Goal: Transaction & Acquisition: Subscribe to service/newsletter

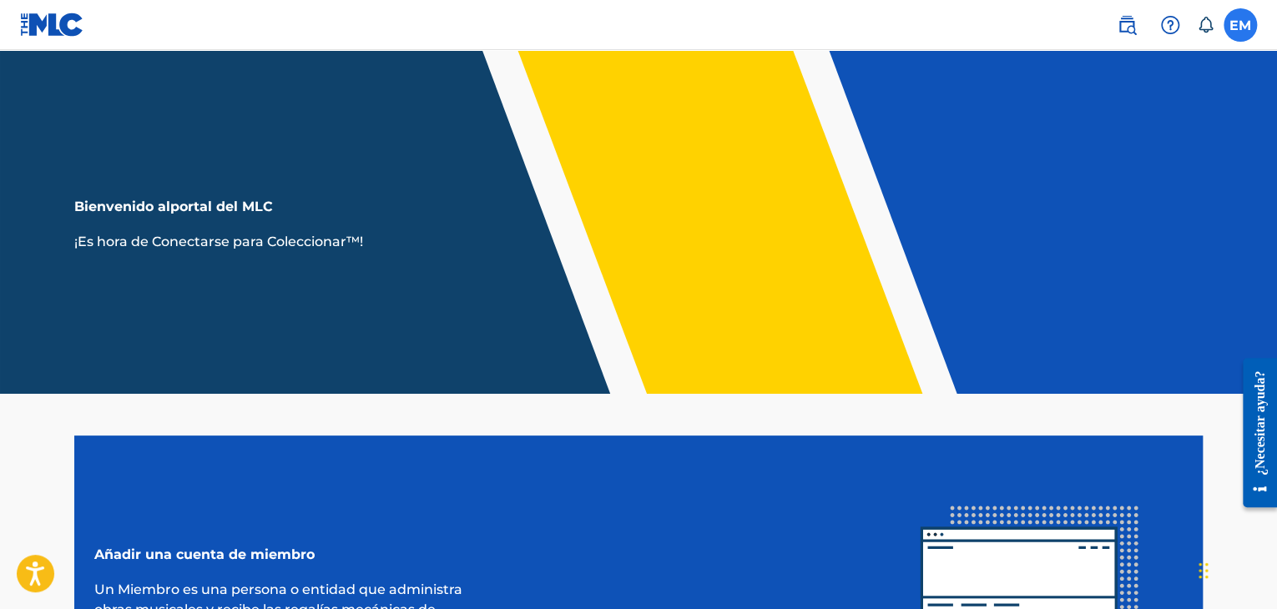
click at [1238, 23] on label at bounding box center [1240, 24] width 33 height 33
click at [1240, 25] on input "EM [PERSON_NAME] [EMAIL_ADDRESS][DOMAIN_NAME] Preferencias de notificación Perf…" at bounding box center [1240, 25] width 0 height 0
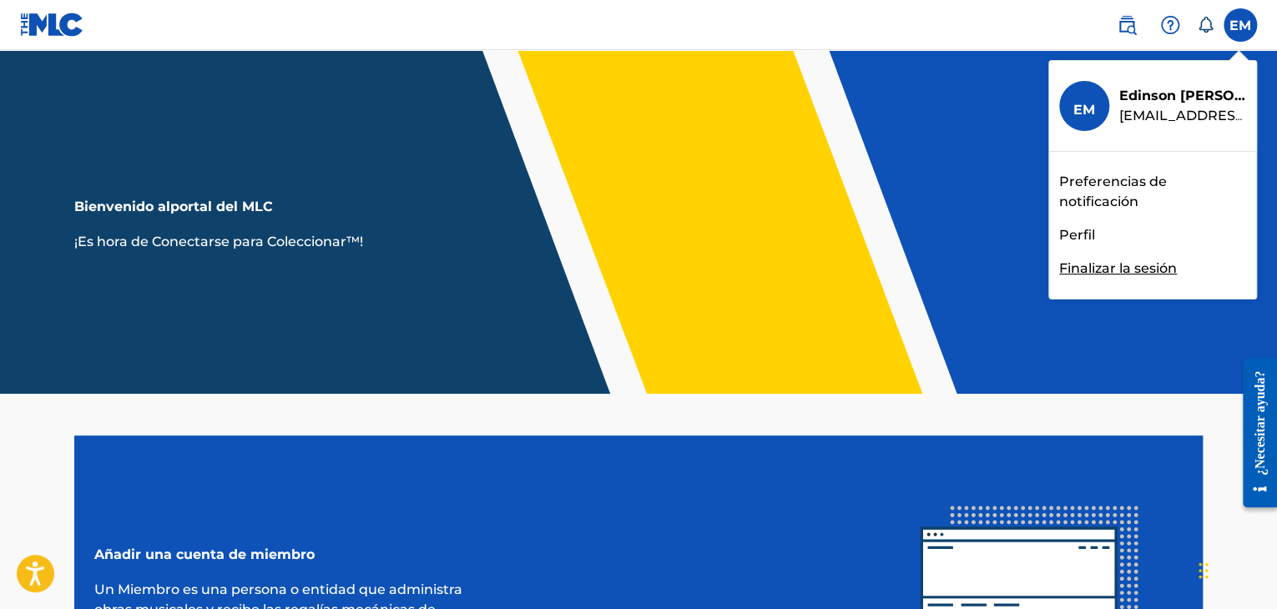
click at [1081, 238] on font "Perfil" at bounding box center [1077, 235] width 36 height 16
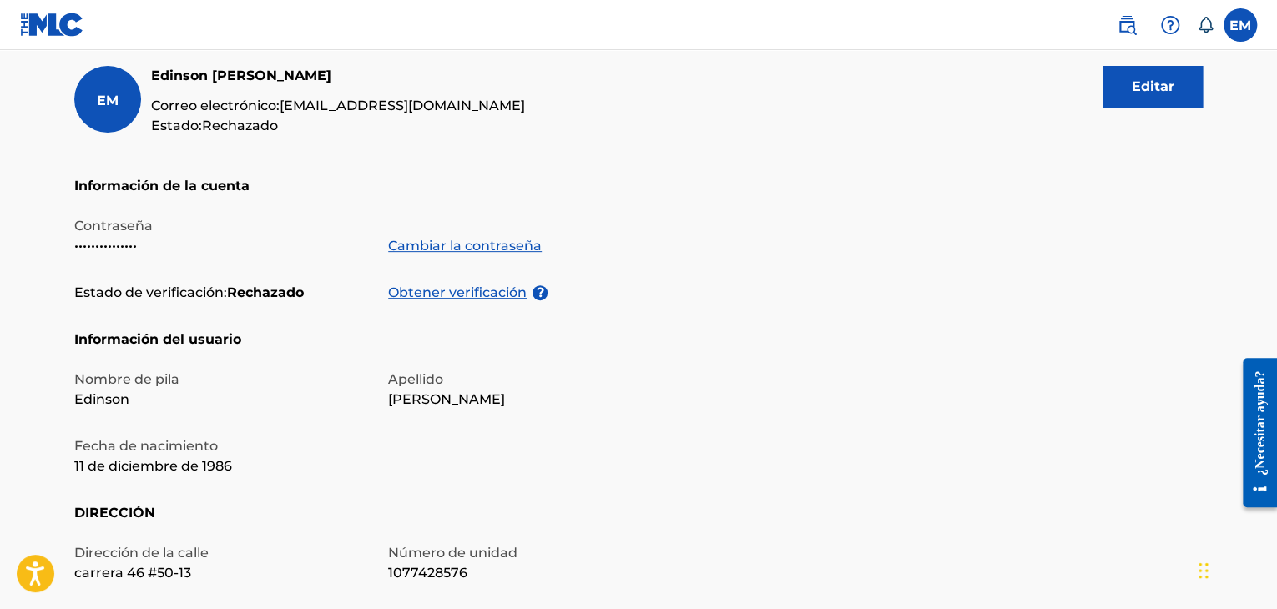
scroll to position [163, 0]
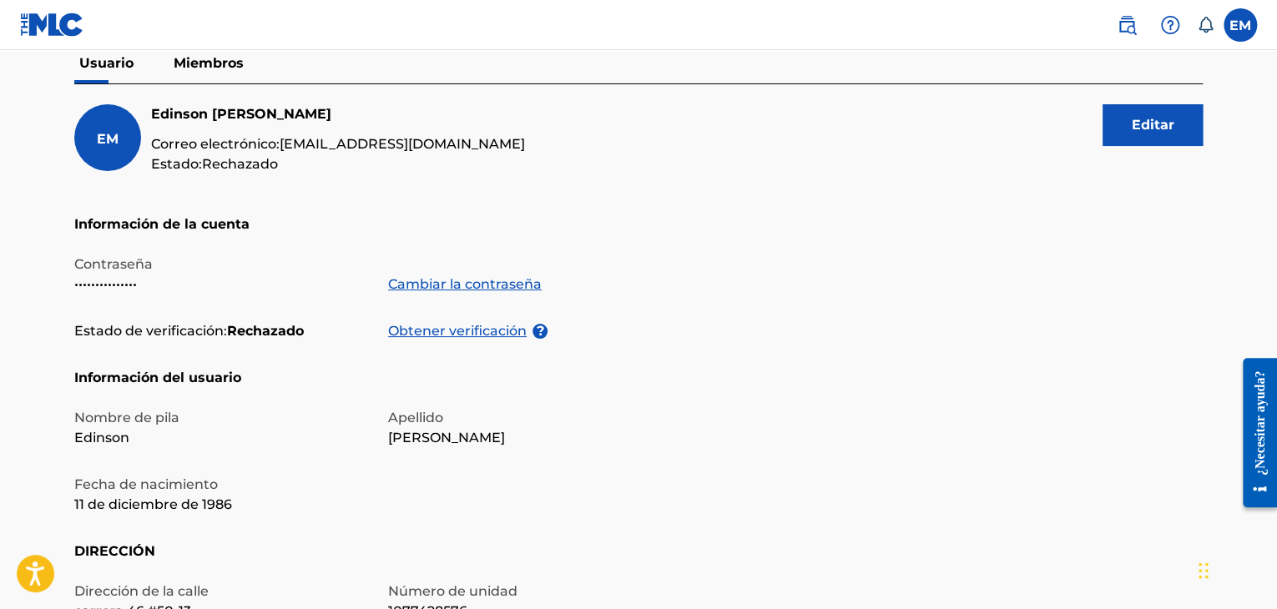
click at [226, 68] on font "Miembros" at bounding box center [209, 63] width 70 height 16
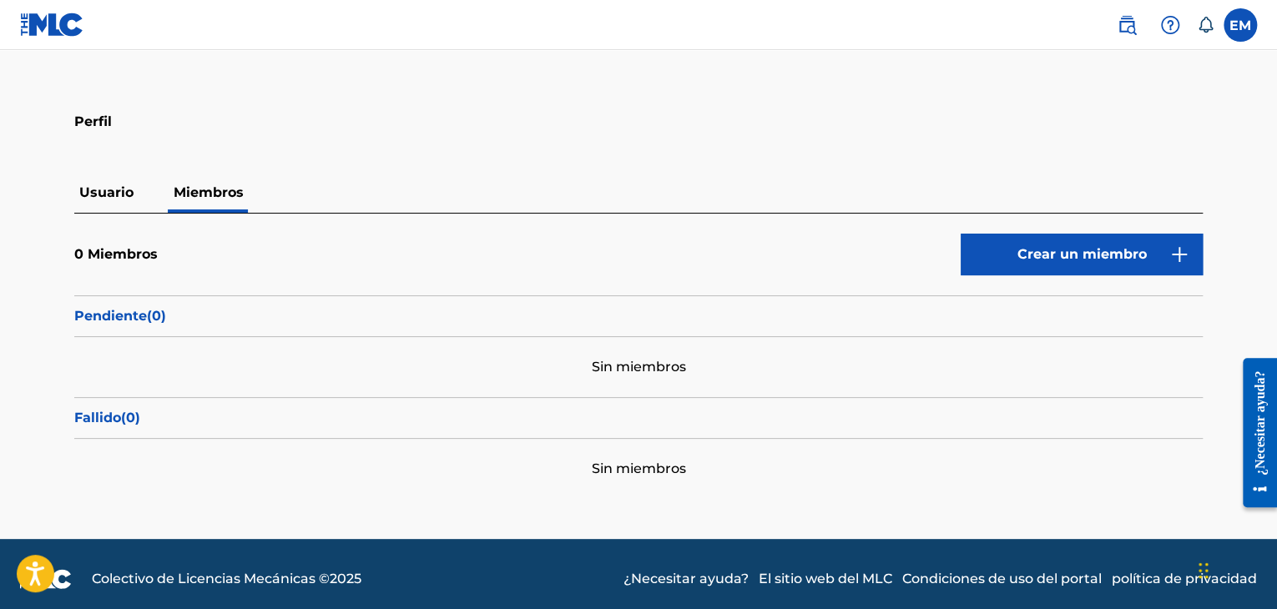
scroll to position [43, 0]
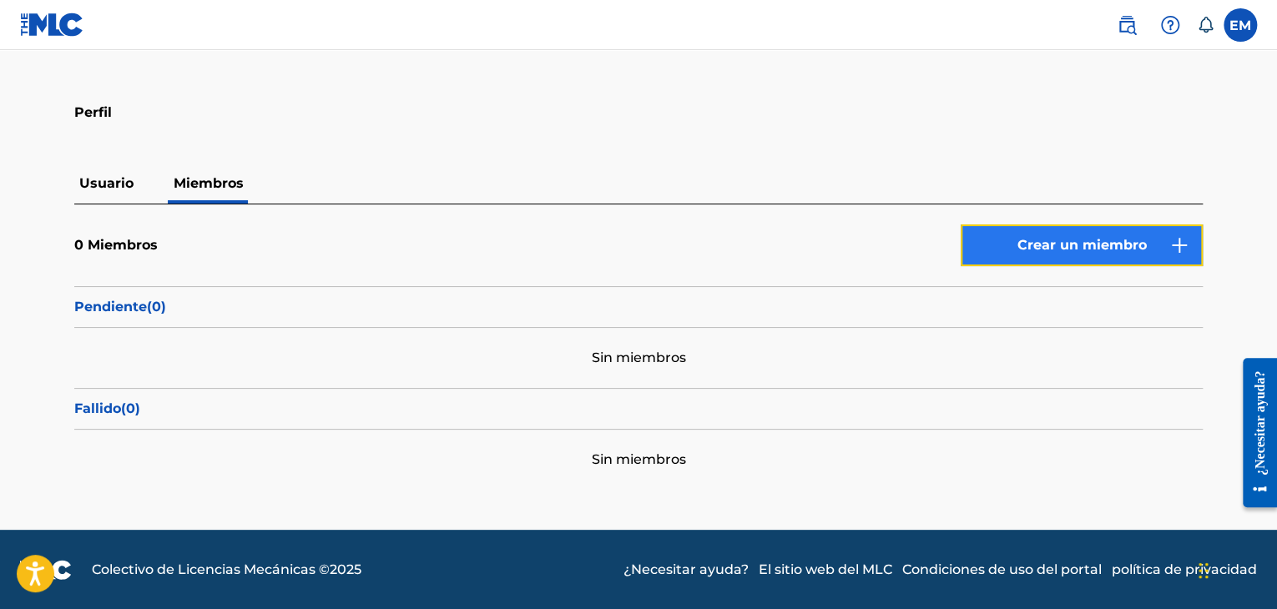
click at [1063, 252] on font "Crear un miembro" at bounding box center [1081, 245] width 129 height 16
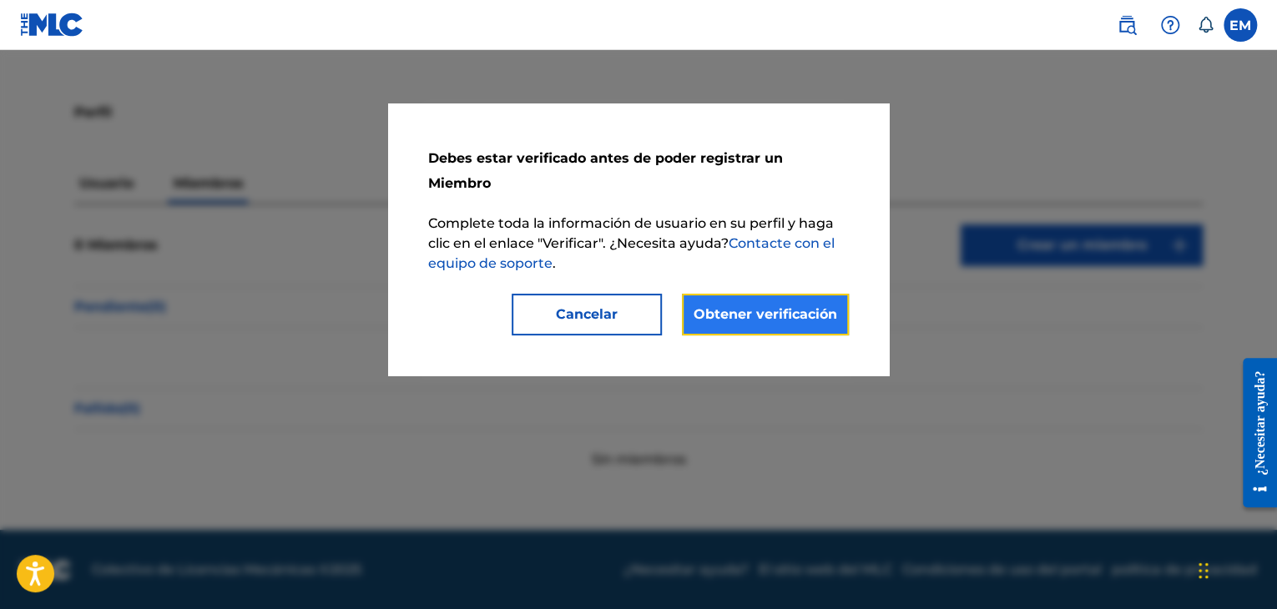
click at [820, 306] on font "Obtener verificación" at bounding box center [766, 314] width 144 height 16
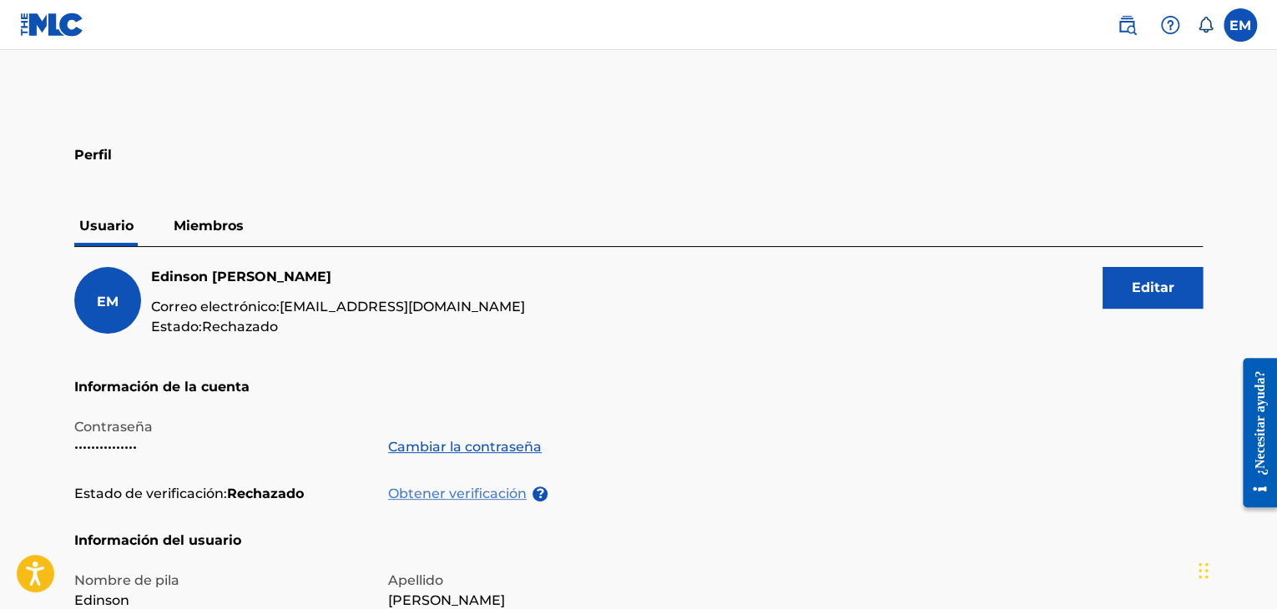
click at [456, 498] on font "Obtener verificación" at bounding box center [457, 494] width 139 height 16
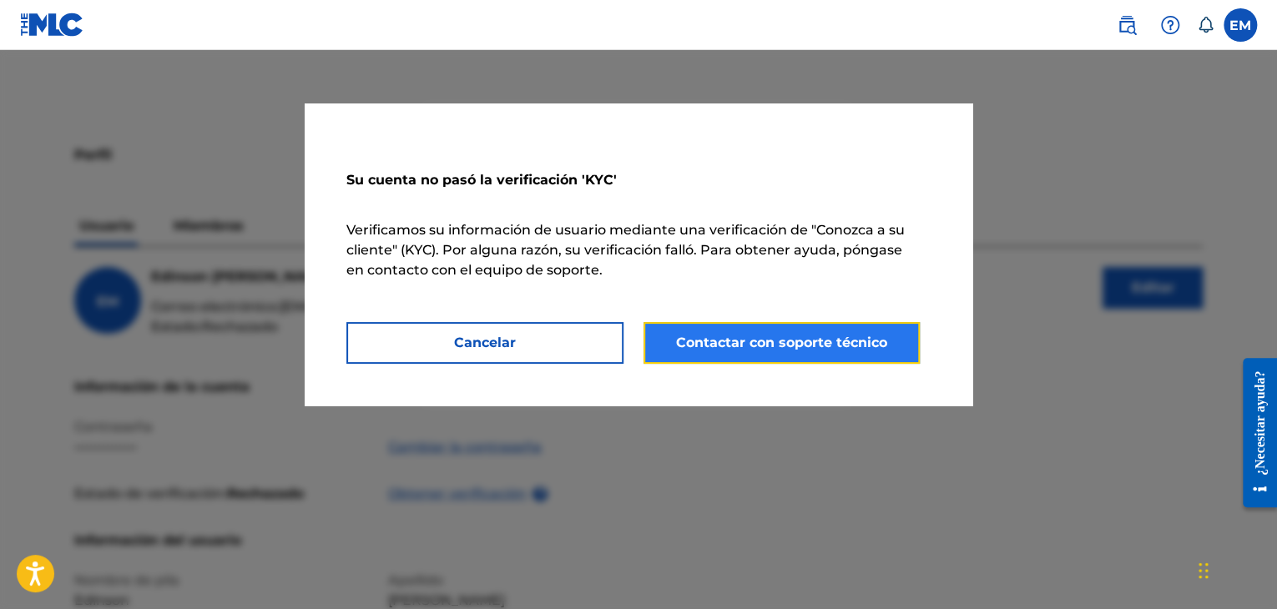
click at [729, 357] on button "Contactar con soporte técnico" at bounding box center [781, 343] width 277 height 42
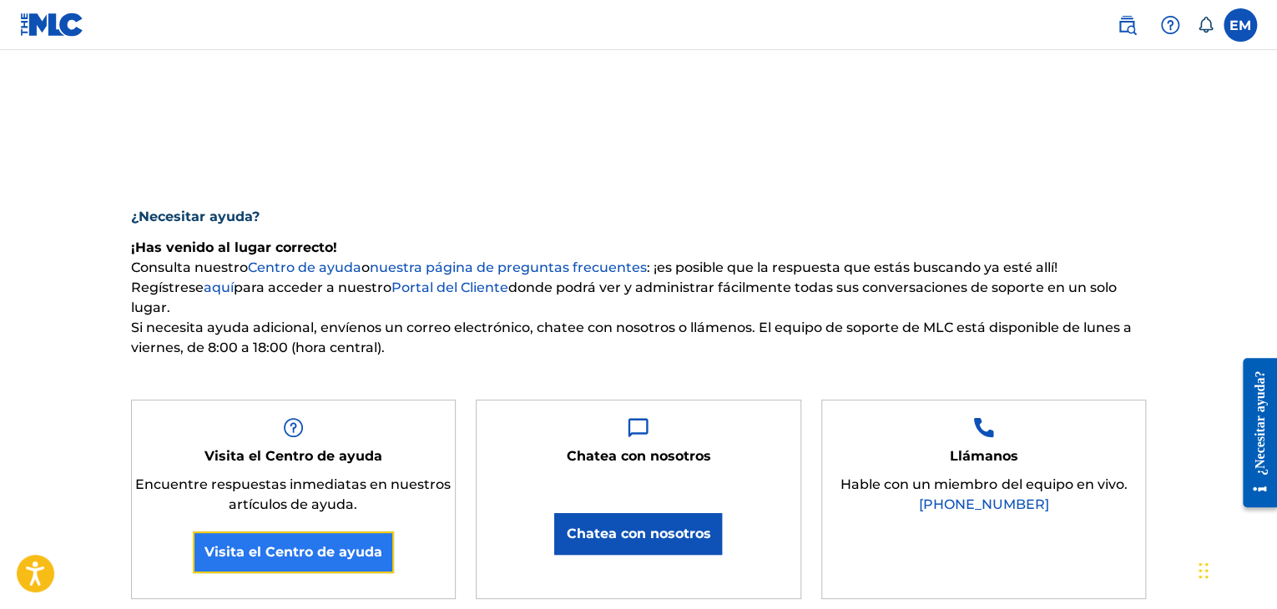
click at [302, 550] on font "Visita el Centro de ayuda" at bounding box center [293, 552] width 178 height 16
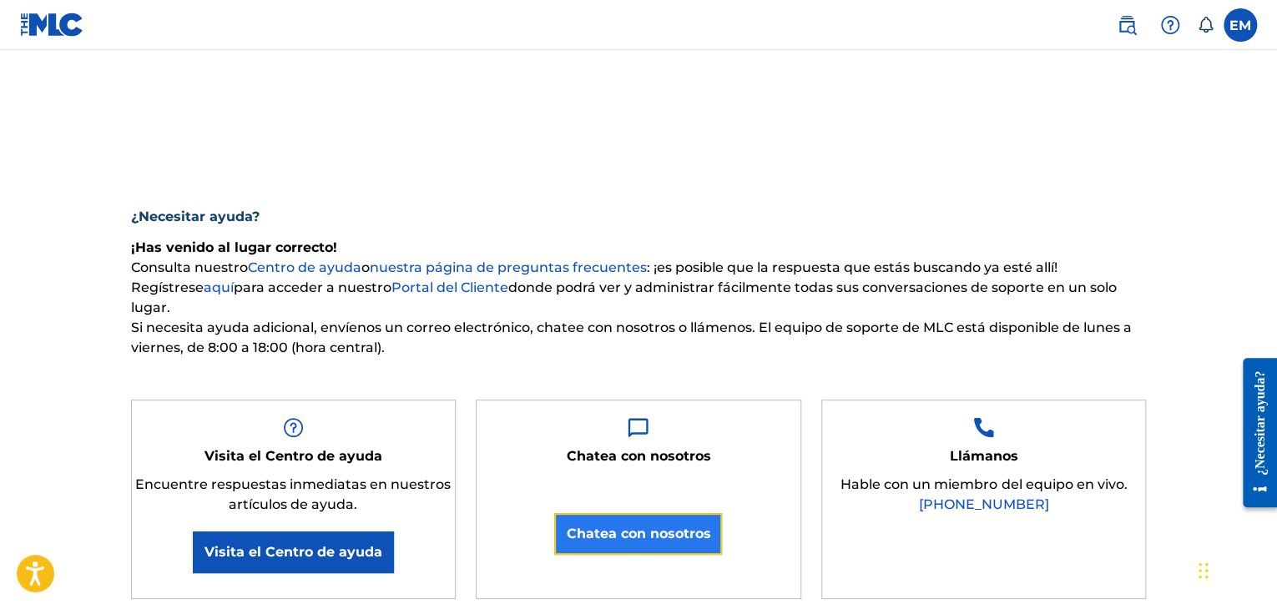
click at [650, 529] on font "Chatea con nosotros" at bounding box center [638, 534] width 144 height 16
click at [1249, 444] on div "¿Necesitar ayuda?" at bounding box center [1260, 422] width 23 height 104
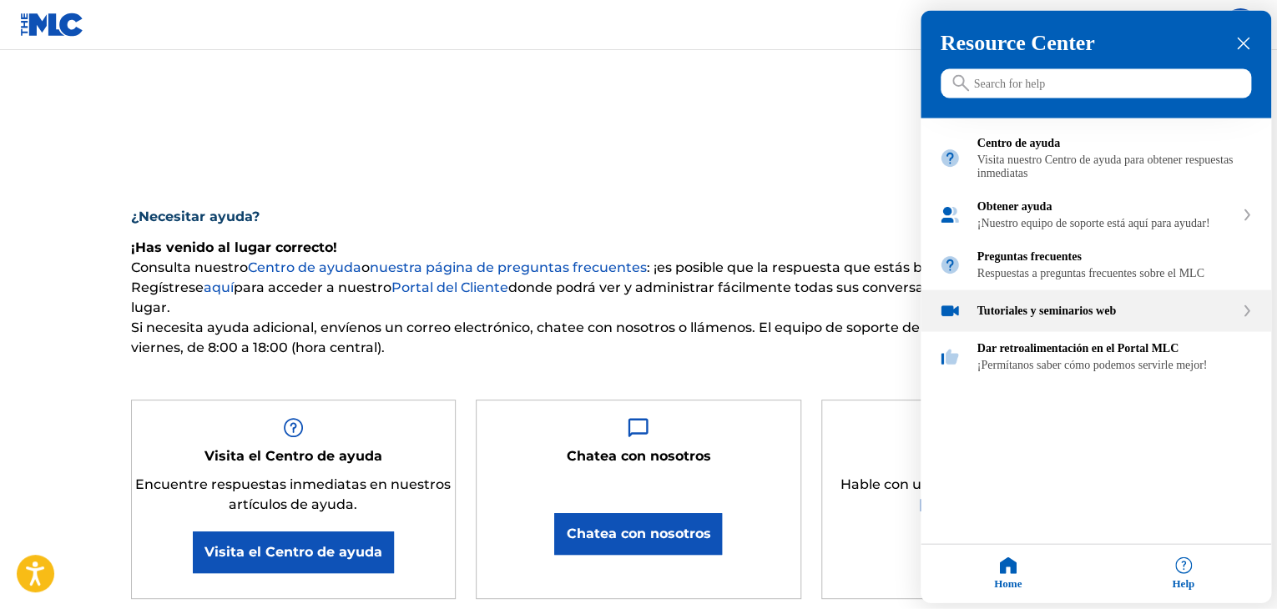
click at [1053, 332] on div "Tutoriales y seminarios web" at bounding box center [1096, 311] width 351 height 42
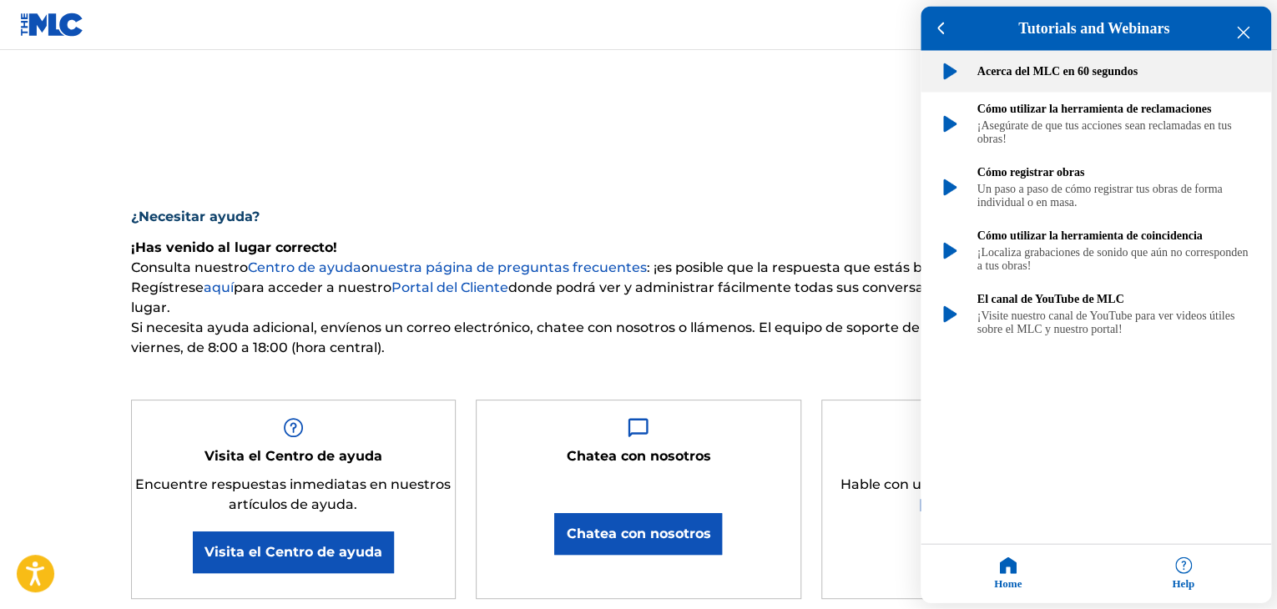
click at [1063, 83] on div "Acerca del MLC en 60 segundos" at bounding box center [1096, 72] width 351 height 42
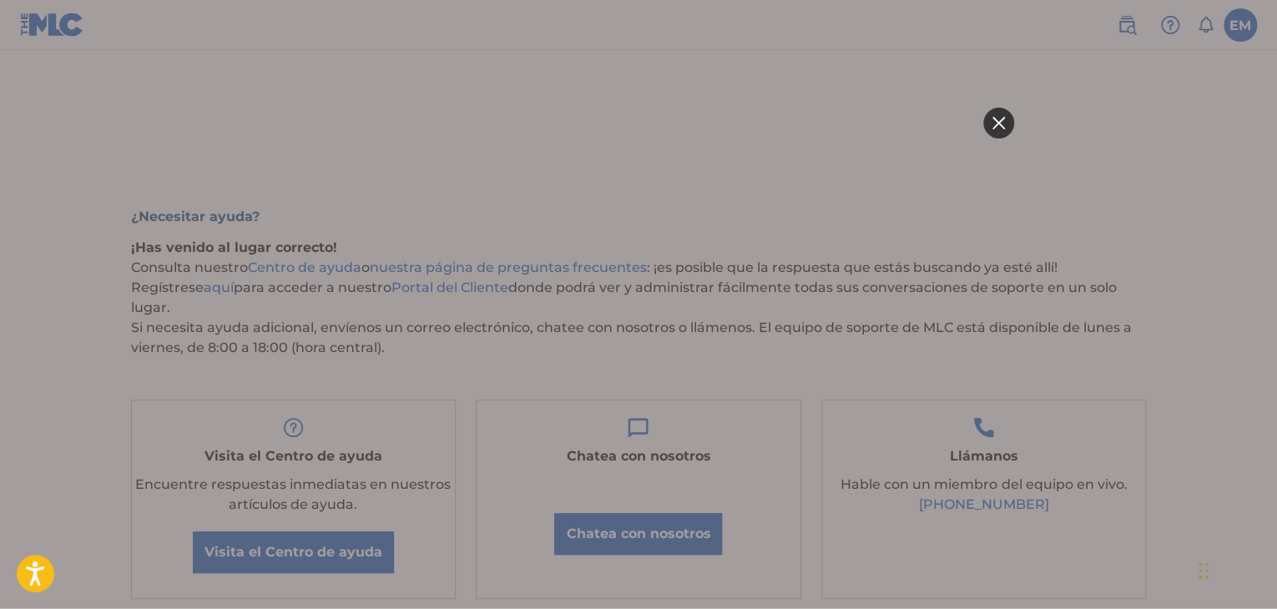
click at [73, 35] on div at bounding box center [638, 304] width 1277 height 609
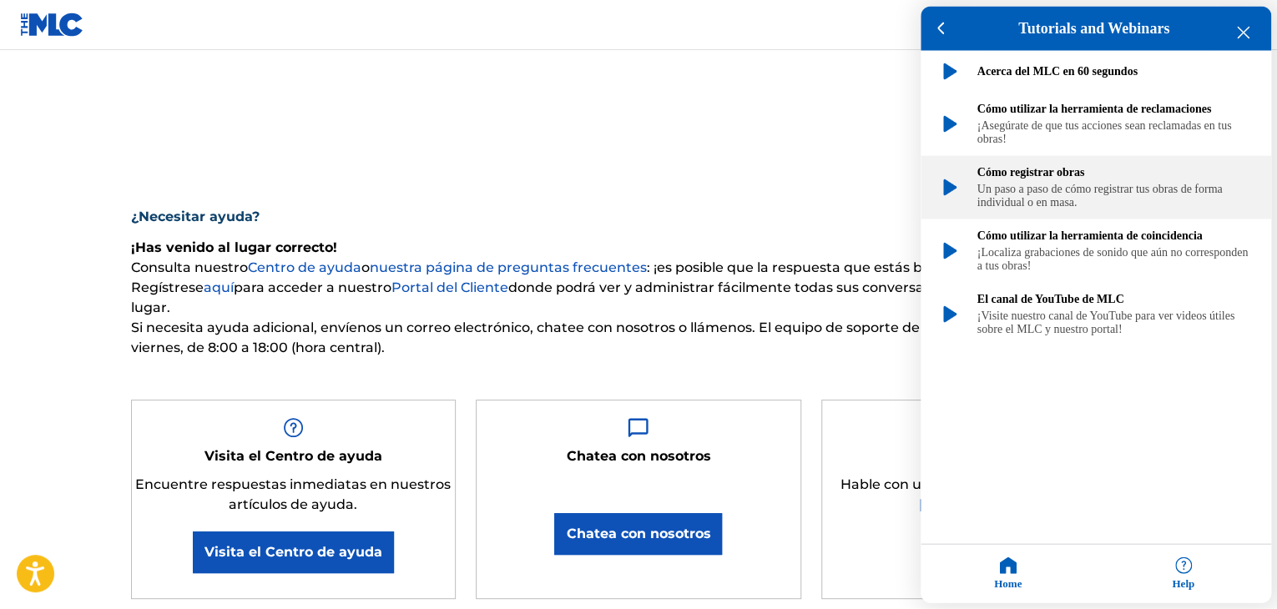
click at [1002, 201] on font "Un paso a paso de cómo registrar tus obras de forma individual o en masa." at bounding box center [1099, 196] width 245 height 26
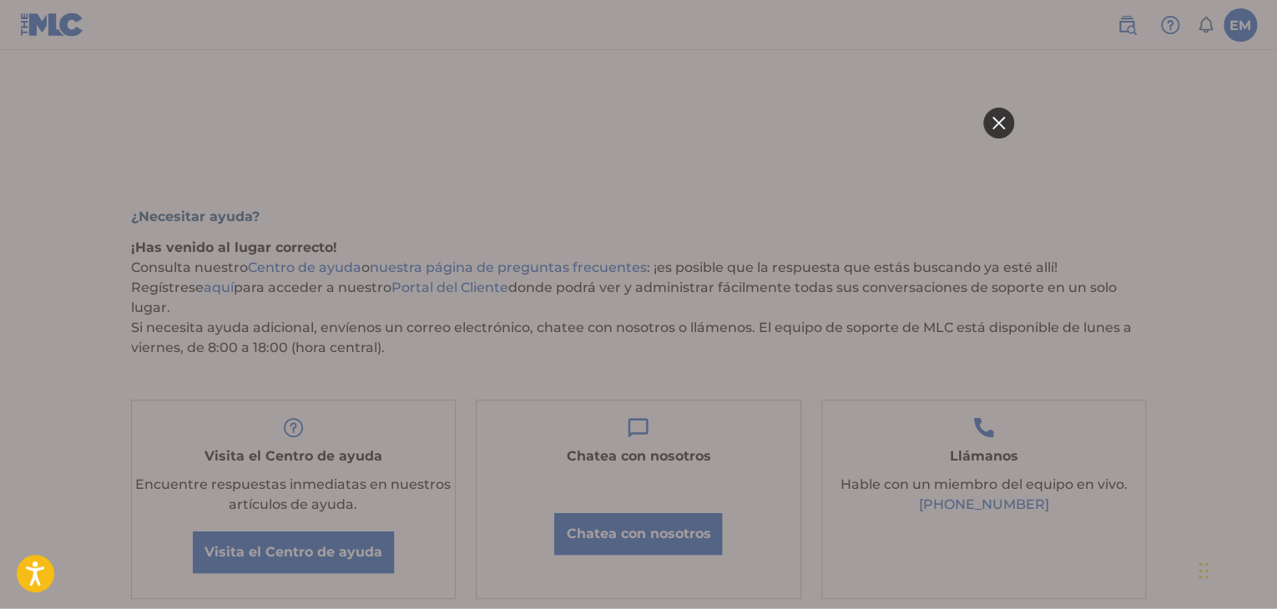
click at [602, 118] on html at bounding box center [638, 304] width 751 height 609
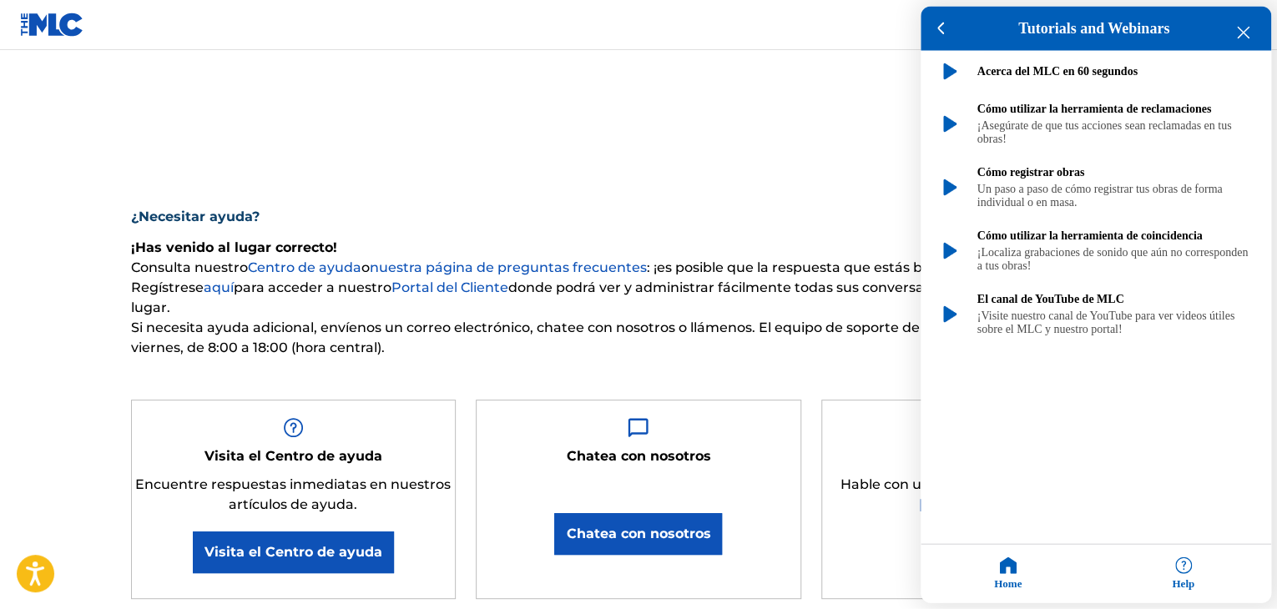
click at [521, 186] on div at bounding box center [638, 304] width 1277 height 609
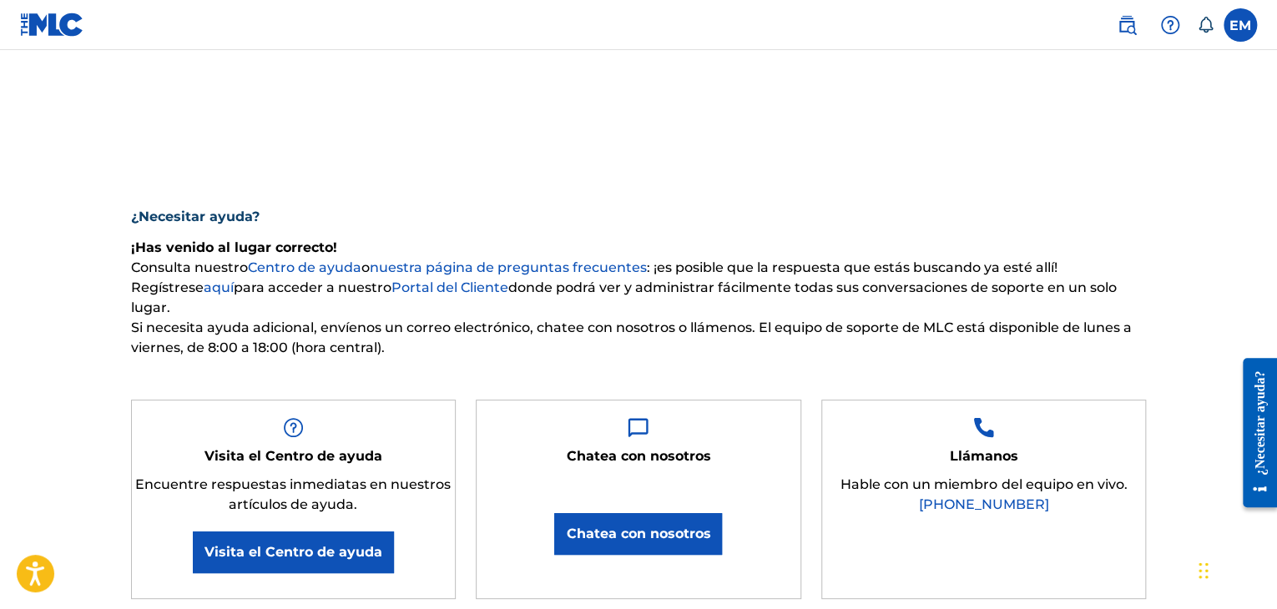
click at [55, 34] on img at bounding box center [52, 25] width 64 height 24
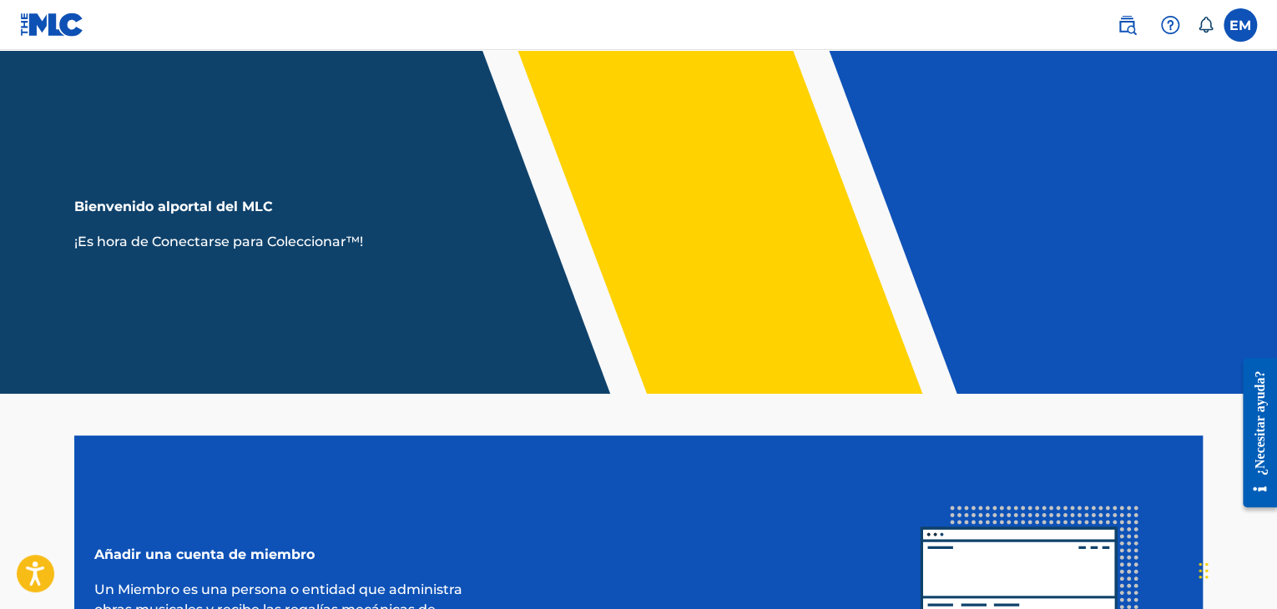
click at [501, 378] on header "Bienvenido al portal del MLC ¡Es hora de Conectarse para Coleccionar™!" at bounding box center [638, 222] width 1277 height 344
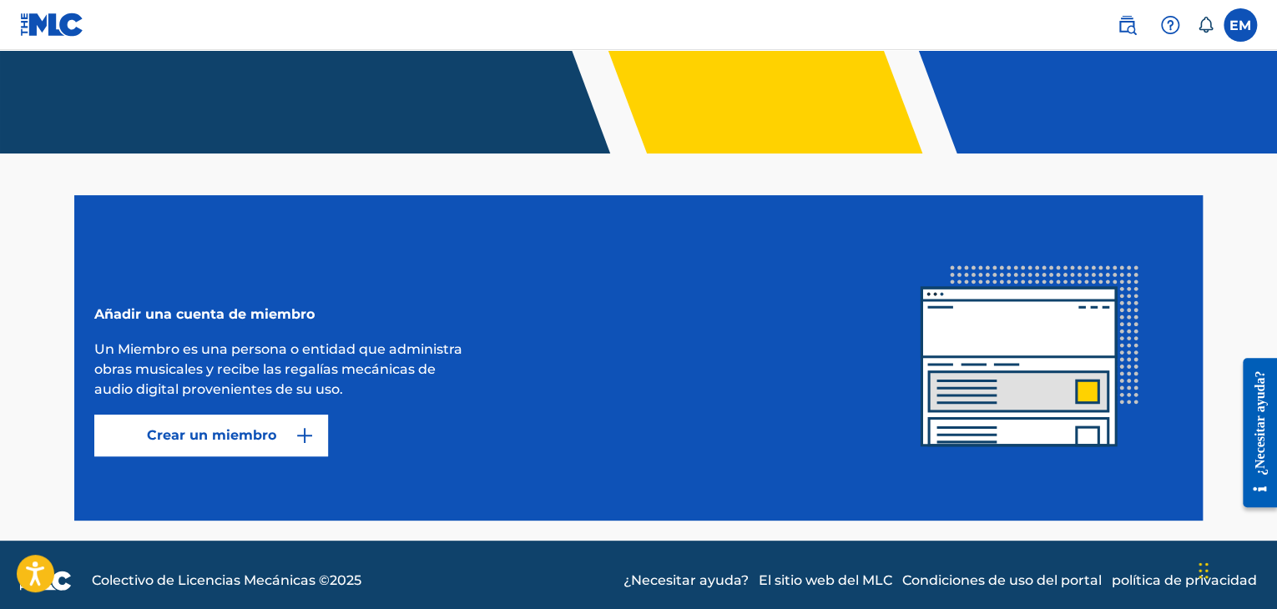
scroll to position [252, 0]
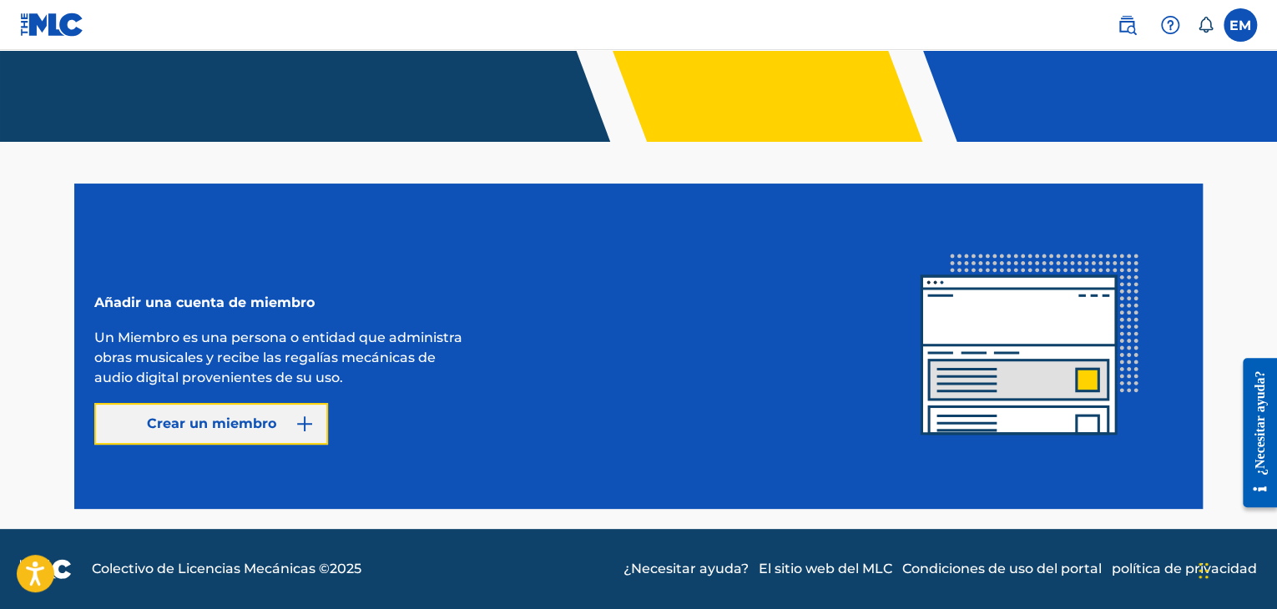
click at [280, 431] on button "Crear un miembro" at bounding box center [211, 424] width 234 height 42
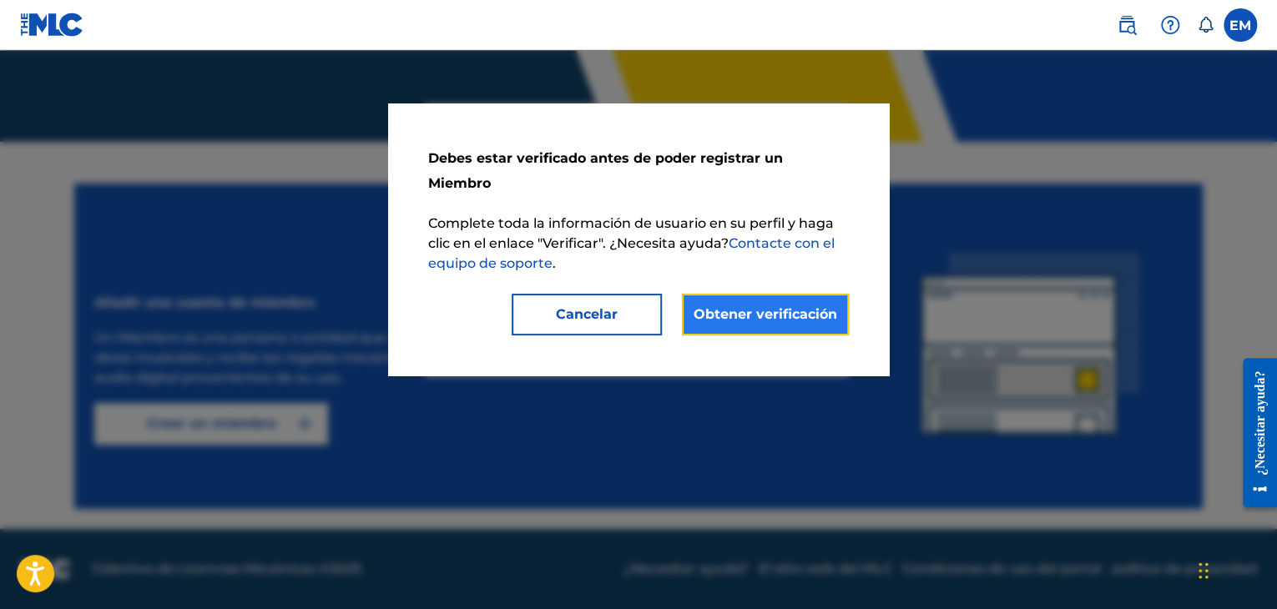
click at [757, 306] on font "Obtener verificación" at bounding box center [766, 314] width 144 height 16
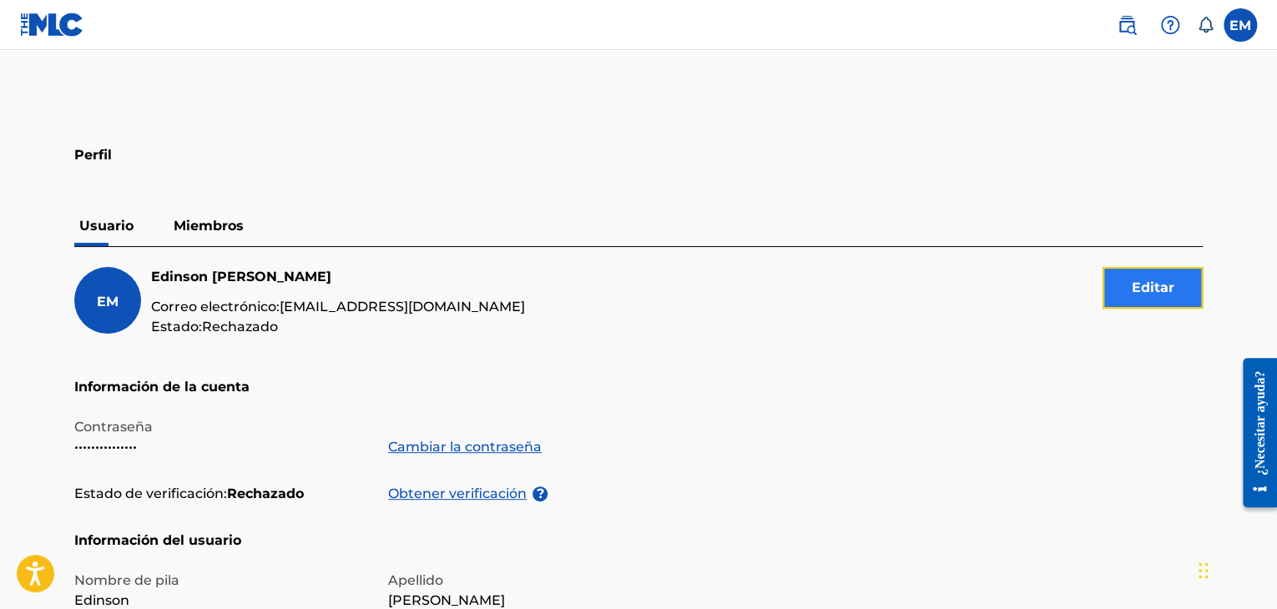
click at [1134, 286] on font "Editar" at bounding box center [1153, 288] width 43 height 16
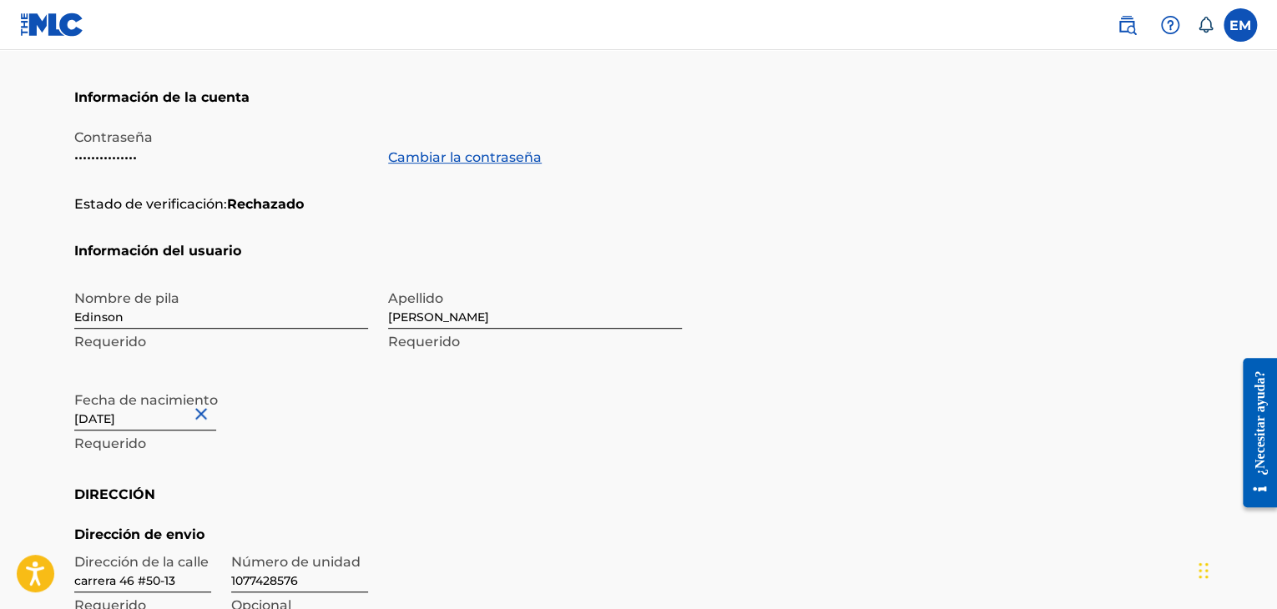
scroll to position [295, 0]
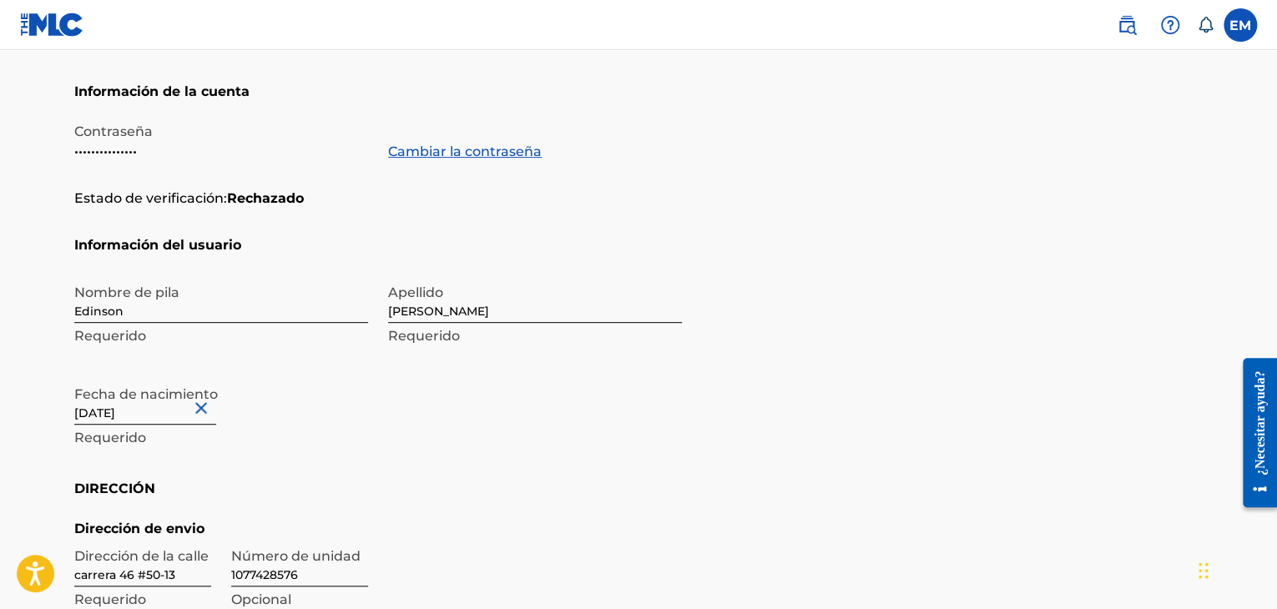
click at [132, 408] on input "[DATE]" at bounding box center [145, 401] width 142 height 48
select select "11"
select select "1986"
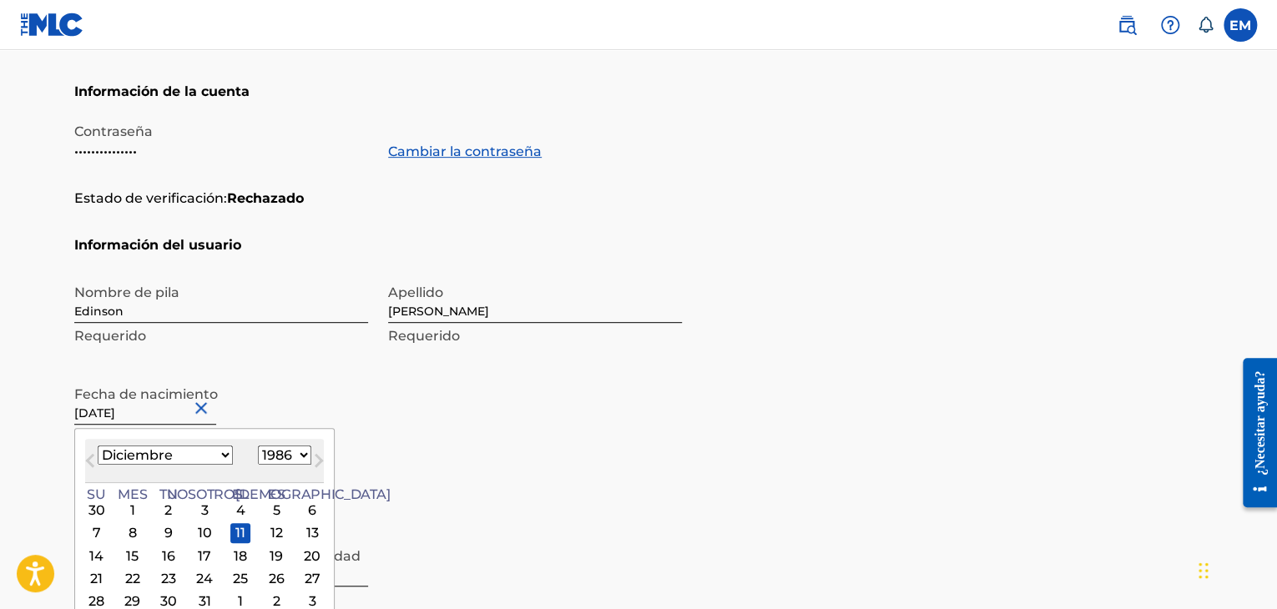
click at [186, 461] on select "Enero Febrero Marzo Abril Puede Junio [PERSON_NAME] Septiembre Octubre Noviembr…" at bounding box center [165, 455] width 135 height 19
select select "10"
click at [98, 446] on select "Enero Febrero Marzo Abril Puede Junio [PERSON_NAME] Septiembre Octubre Noviembr…" at bounding box center [165, 455] width 135 height 19
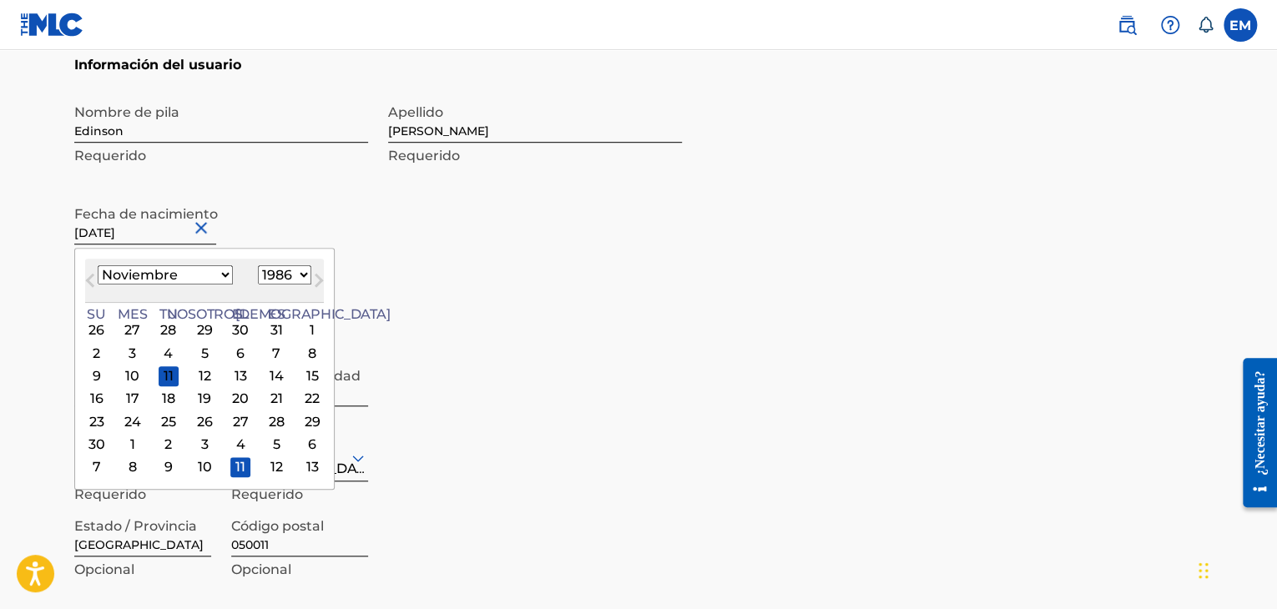
scroll to position [486, 0]
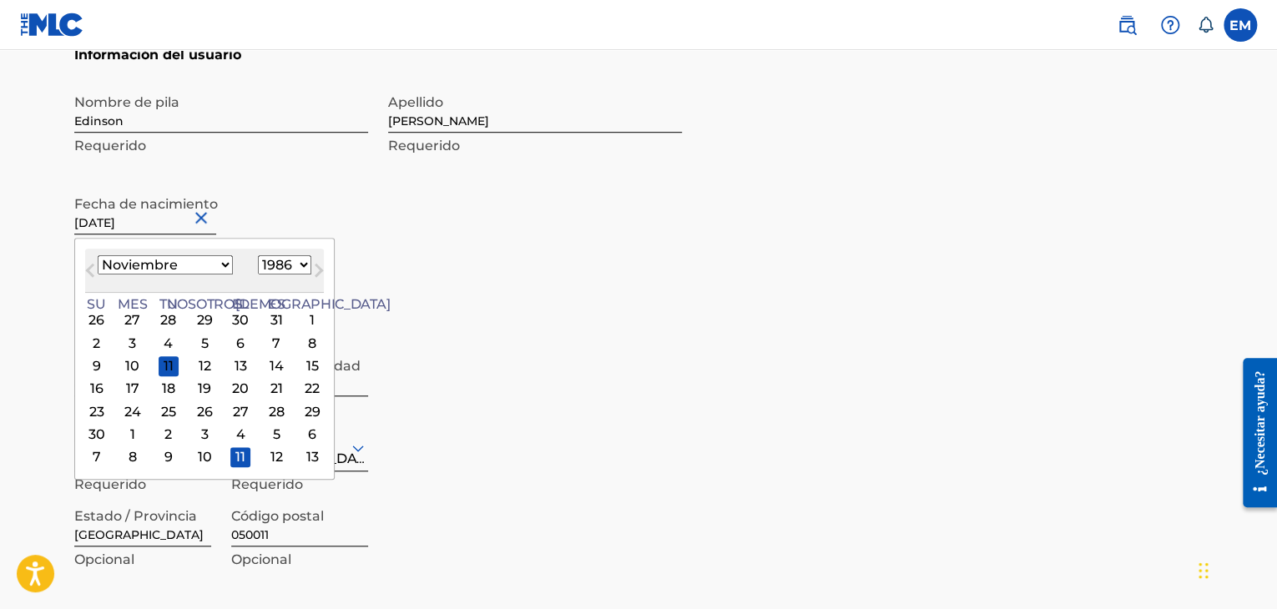
click at [175, 270] on select "Enero Febrero Marzo Abril Puede Junio [PERSON_NAME] Septiembre Octubre Noviembr…" at bounding box center [165, 264] width 135 height 19
click at [98, 255] on select "Enero Febrero Marzo Abril Puede Junio [PERSON_NAME] Septiembre Octubre Noviembr…" at bounding box center [165, 264] width 135 height 19
click at [440, 275] on div "Nombre de pila Edinson Requerido [PERSON_NAME] Requerido Fecha de nacimiento [D…" at bounding box center [378, 187] width 608 height 204
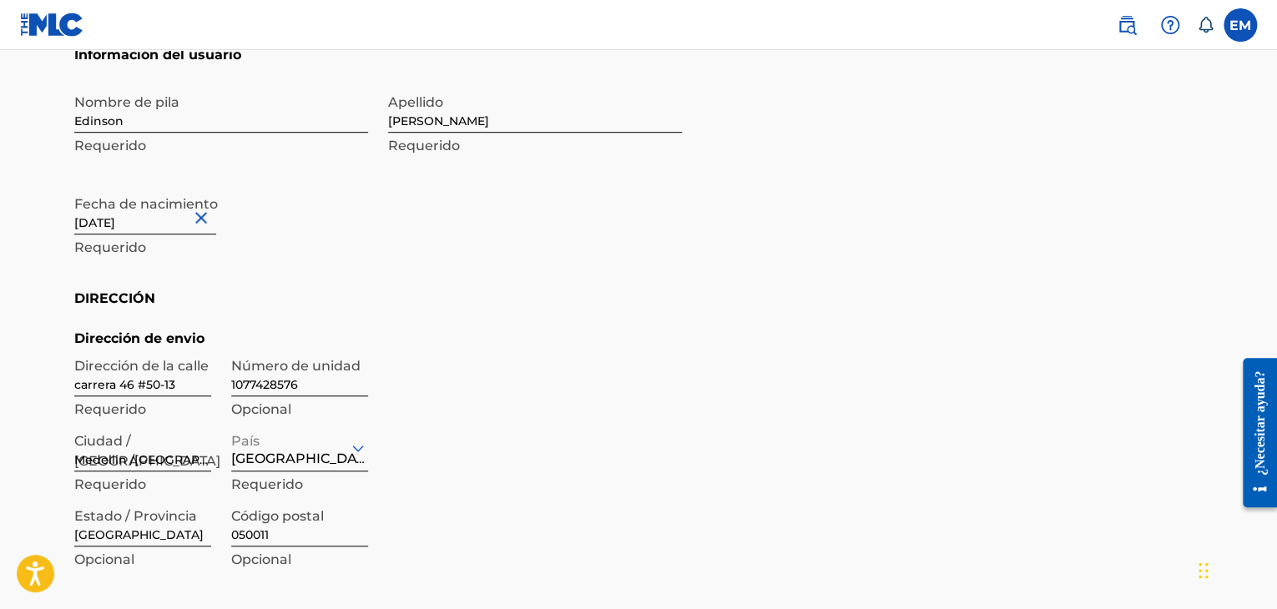
click at [209, 214] on button "Cerca" at bounding box center [203, 217] width 25 height 51
type input "Save"
type input "[DATE]"
click at [415, 267] on div "Nombre de pila Edinson Requerido [PERSON_NAME] Requerido Fecha de nacimiento [D…" at bounding box center [378, 187] width 608 height 204
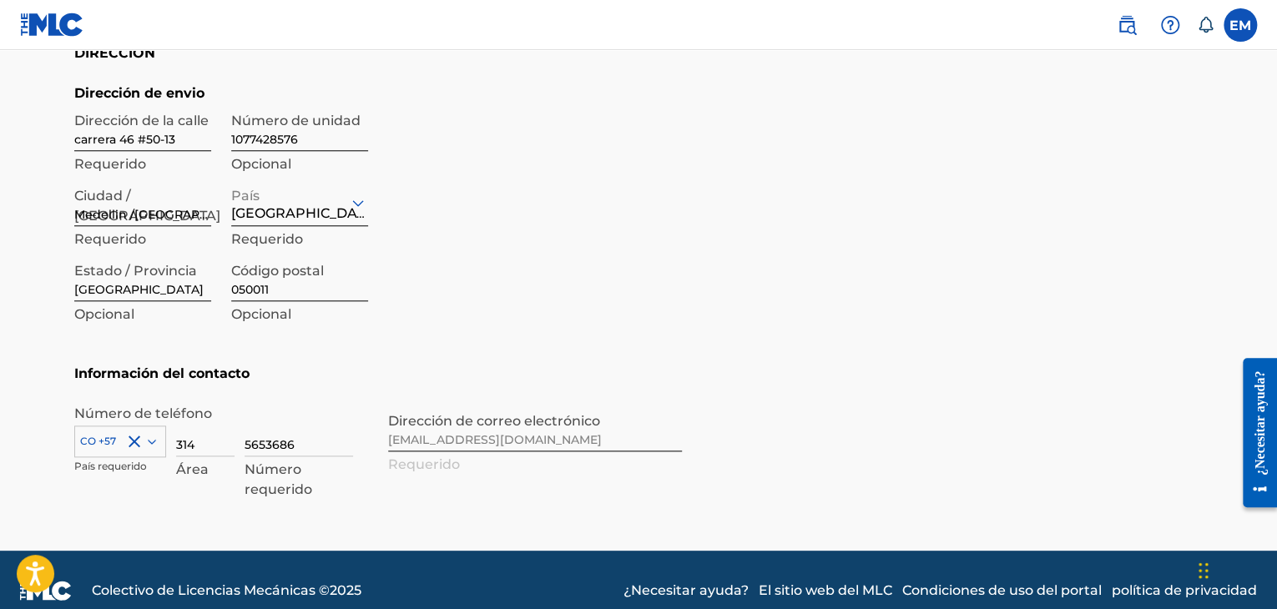
scroll to position [751, 0]
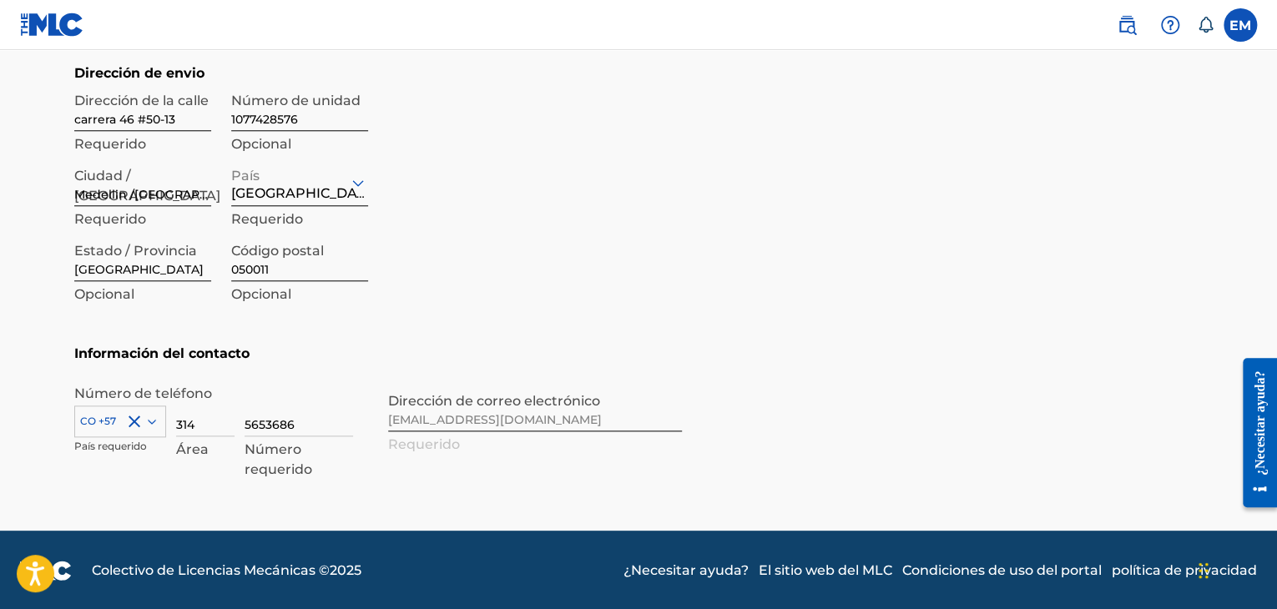
click at [146, 427] on div "CO +57" at bounding box center [120, 418] width 92 height 25
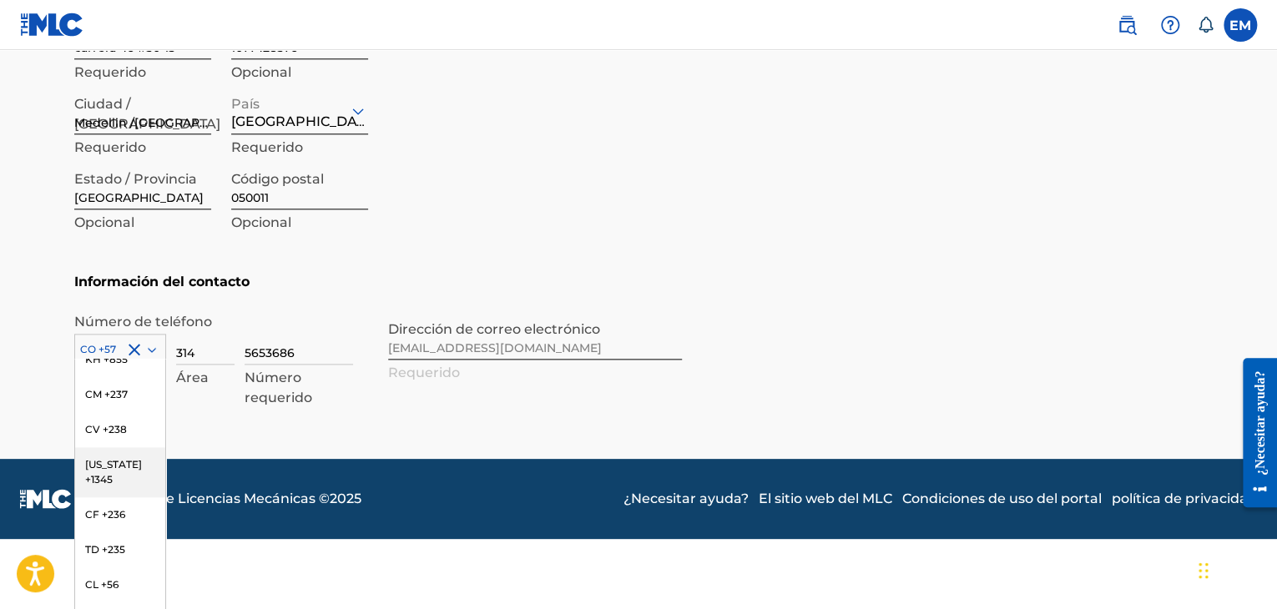
scroll to position [1274, 0]
click at [115, 586] on font "CO +57" at bounding box center [103, 579] width 36 height 13
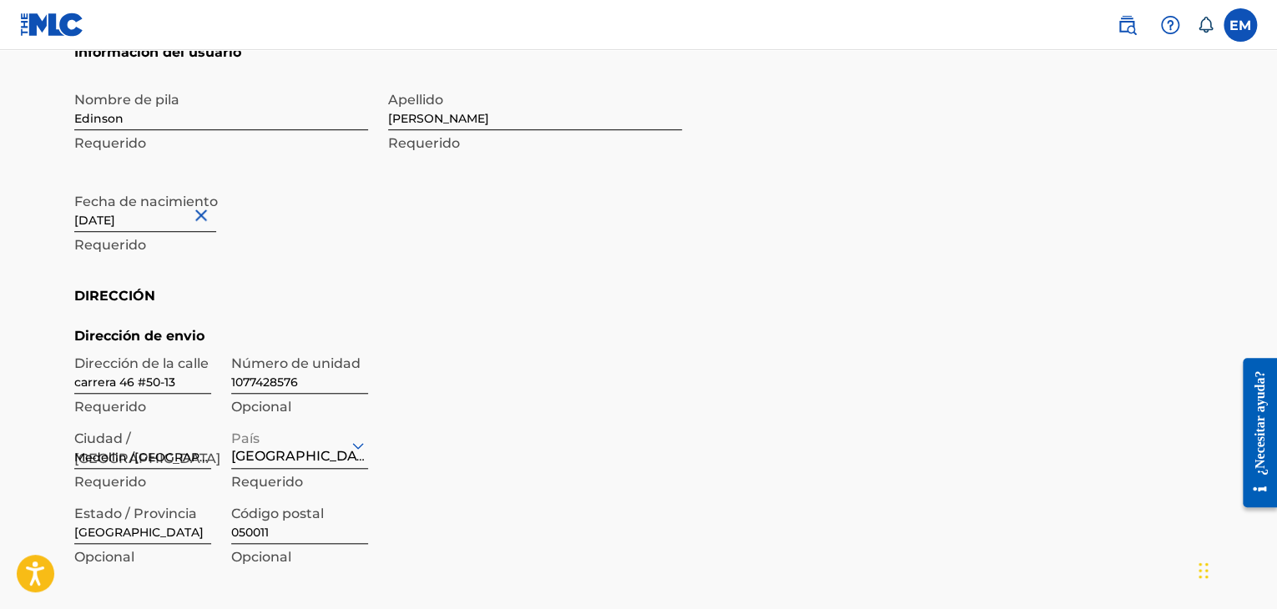
scroll to position [467, 0]
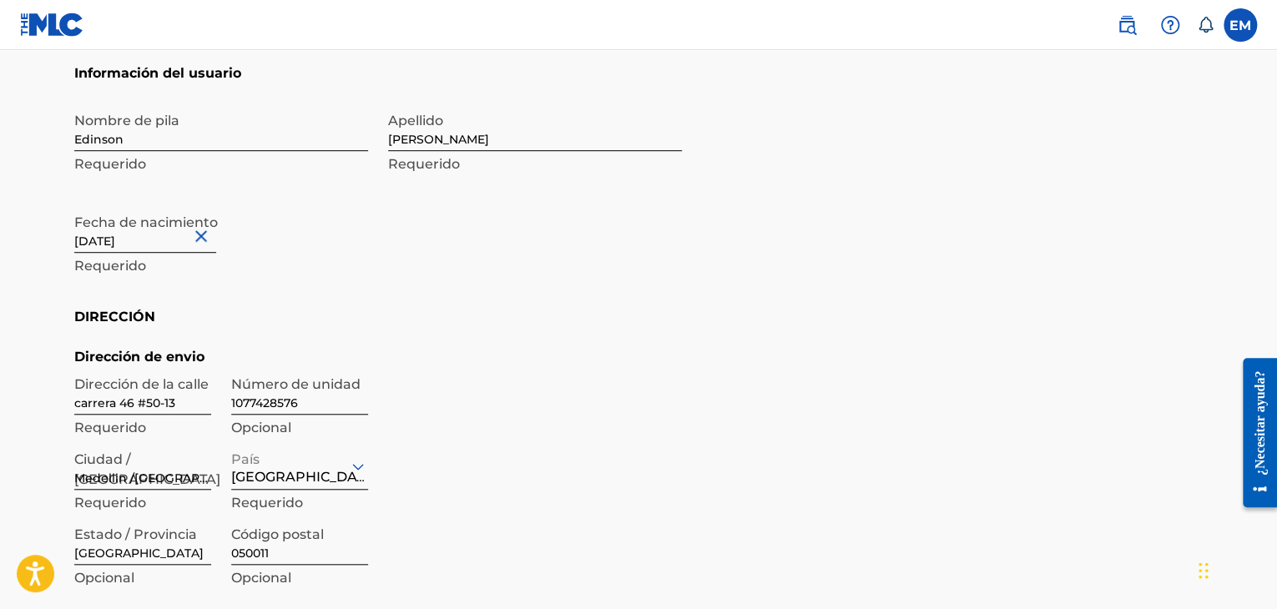
click at [185, 244] on input "[DATE]" at bounding box center [145, 229] width 142 height 48
select select "10"
select select "1986"
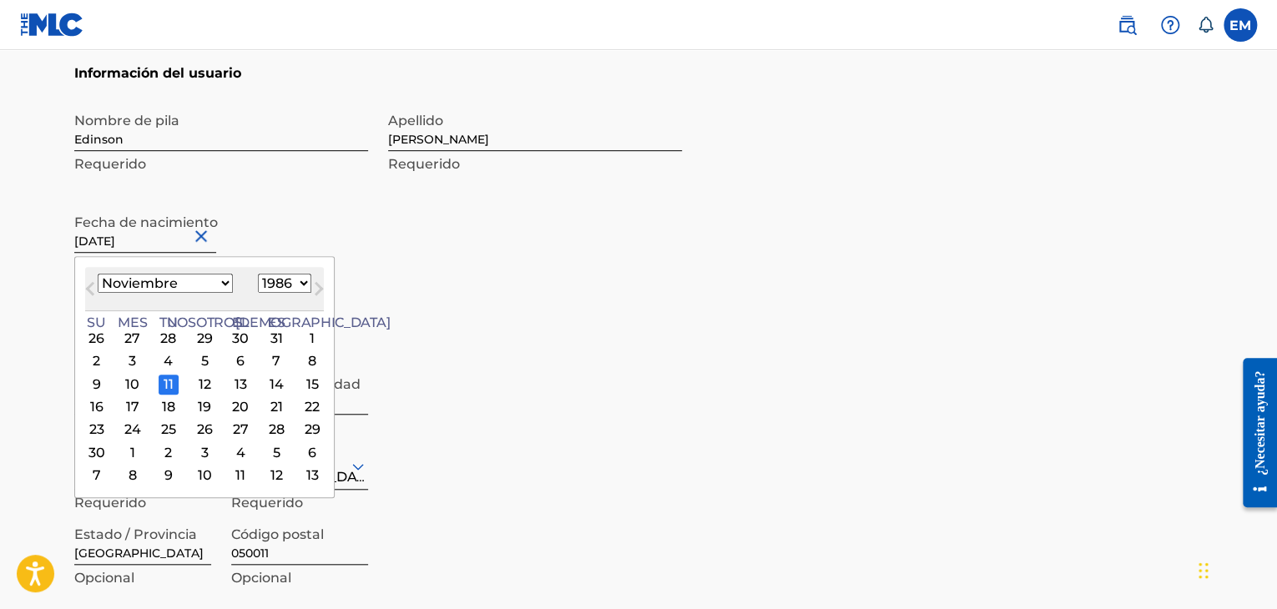
click at [164, 385] on font "11" at bounding box center [169, 384] width 10 height 16
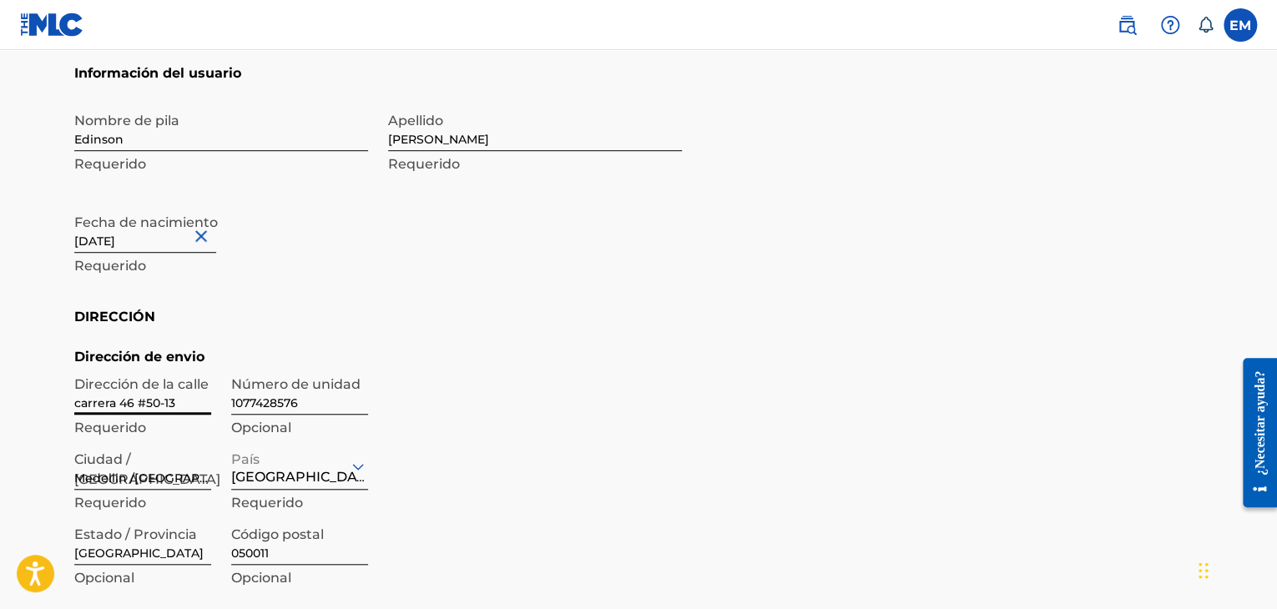
click at [171, 407] on input "carrera 46 #50-13" at bounding box center [142, 391] width 137 height 48
click at [439, 229] on div "Nombre de pila Edinson Requerido [PERSON_NAME] Requerido Fecha de nacimiento [D…" at bounding box center [378, 205] width 608 height 204
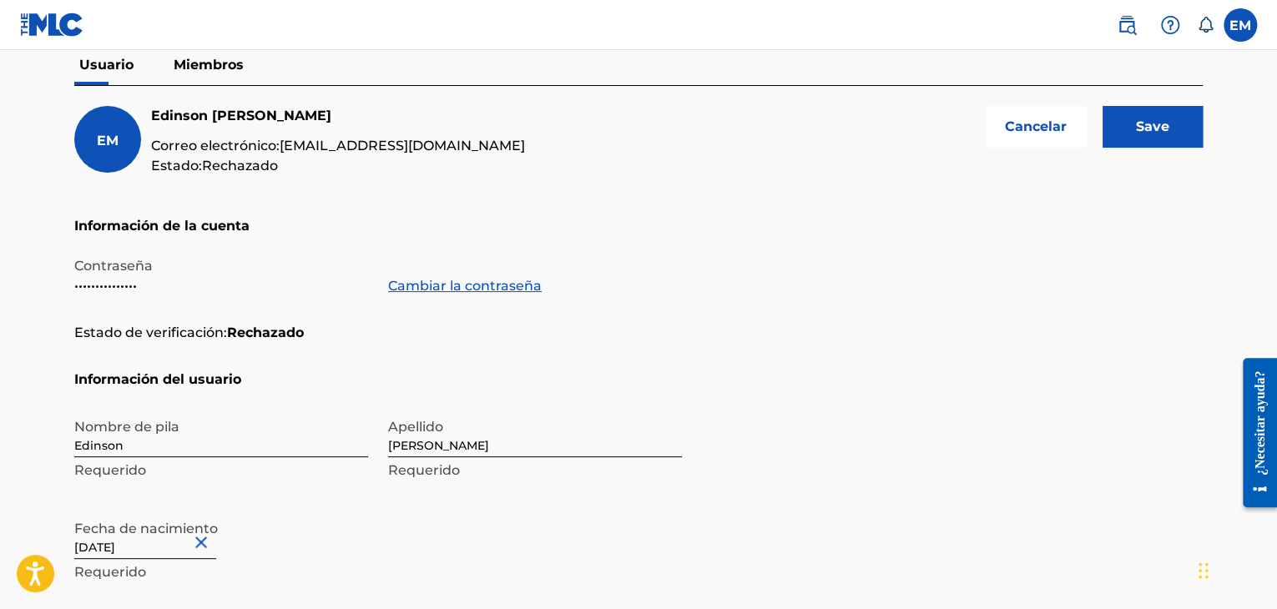
scroll to position [140, 0]
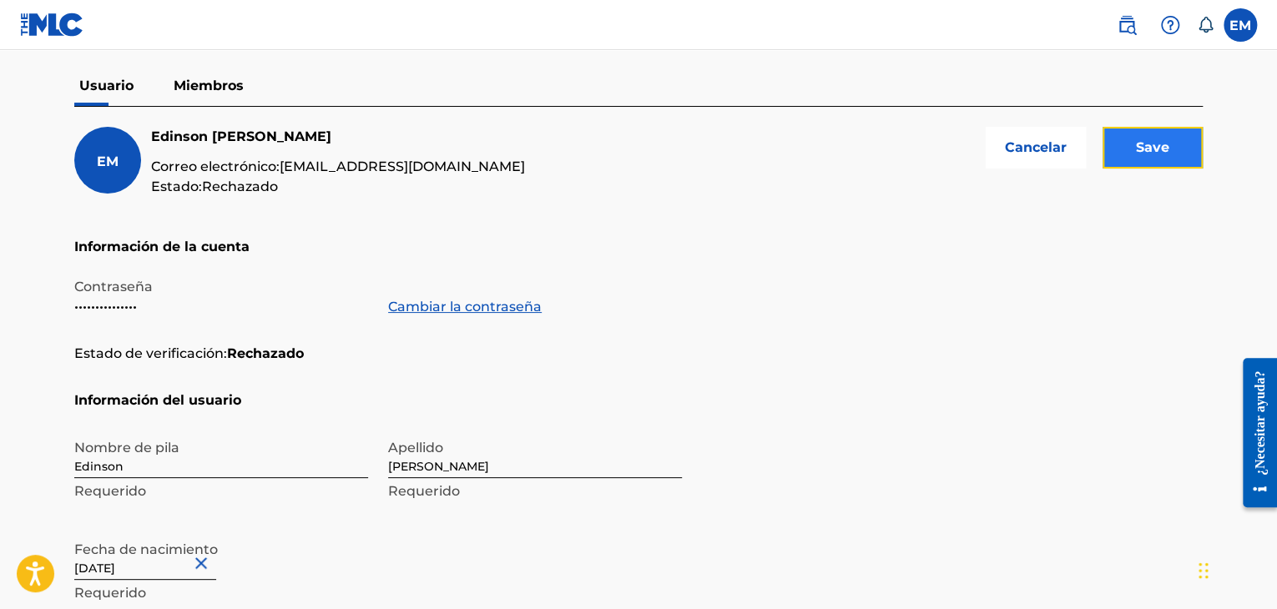
click at [1162, 153] on input "Save" at bounding box center [1152, 148] width 100 height 42
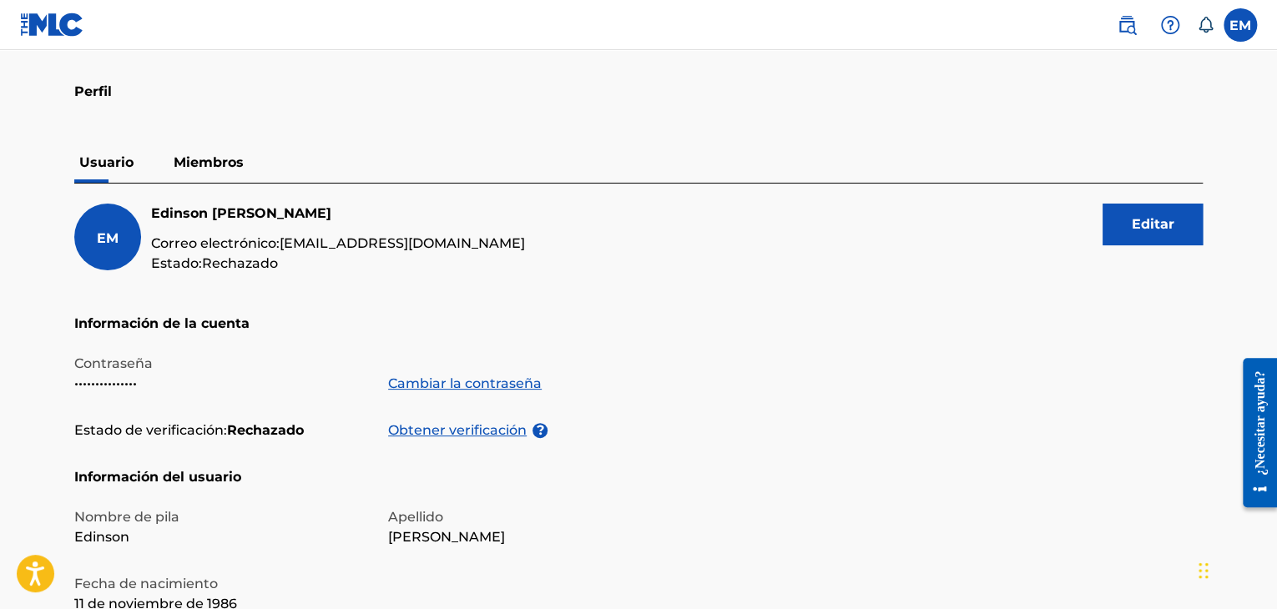
scroll to position [60, 0]
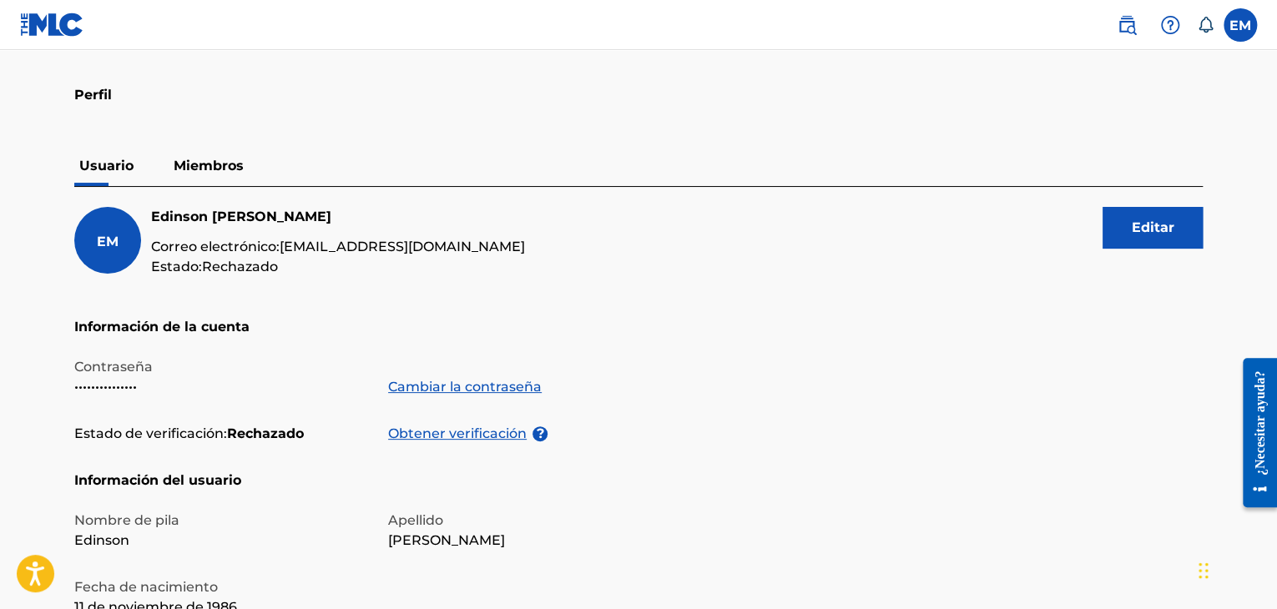
click at [214, 168] on font "Miembros" at bounding box center [209, 166] width 70 height 16
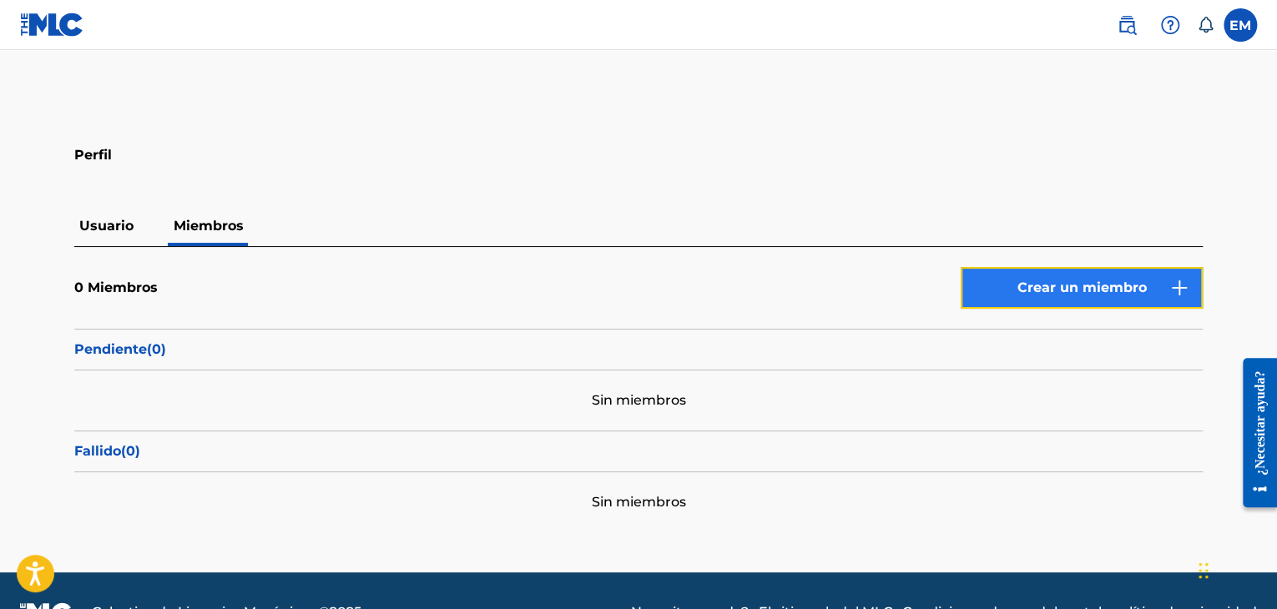
click at [1066, 276] on button "Crear un miembro" at bounding box center [1082, 288] width 242 height 42
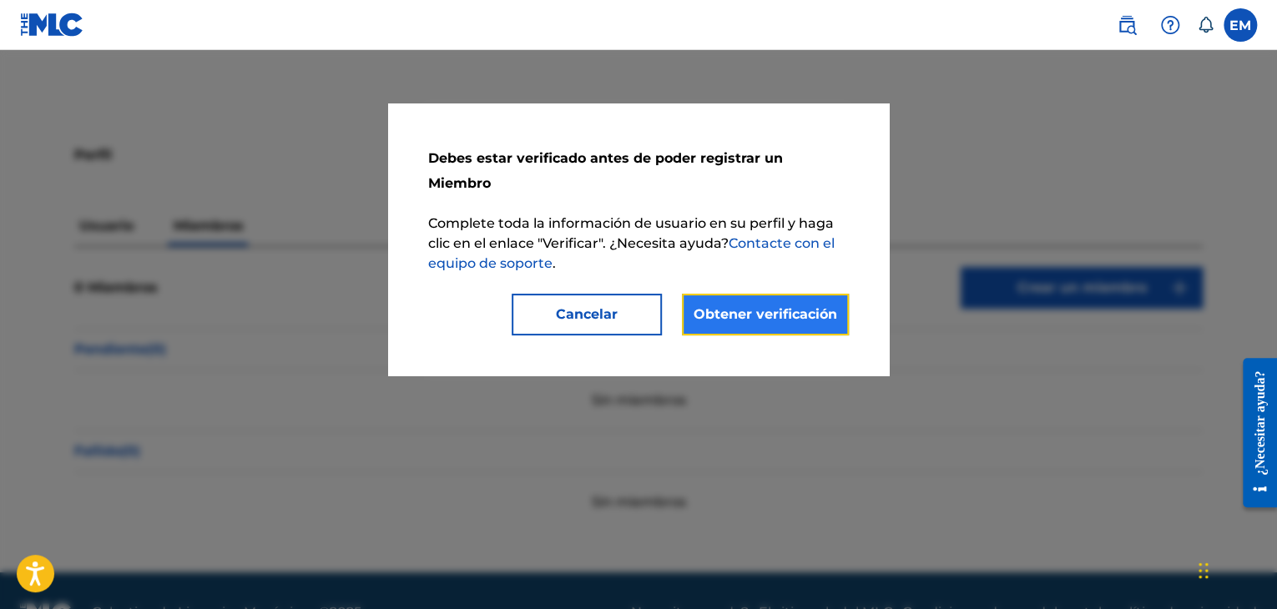
click at [758, 306] on font "Obtener verificación" at bounding box center [766, 314] width 144 height 16
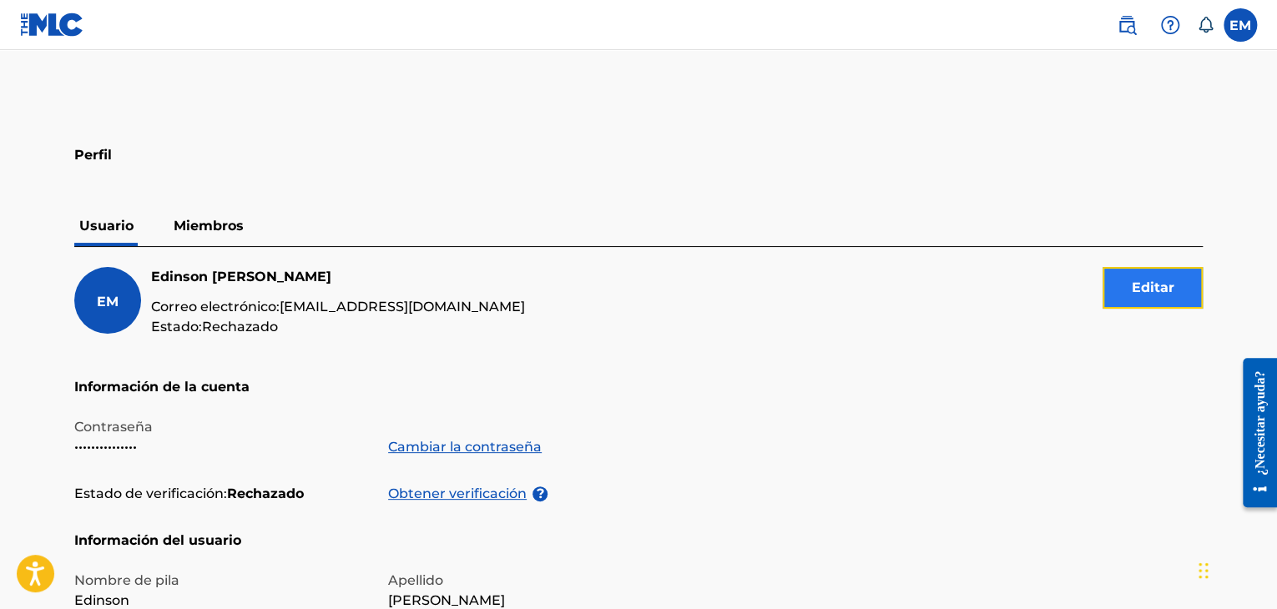
click at [1140, 295] on font "Editar" at bounding box center [1153, 288] width 43 height 20
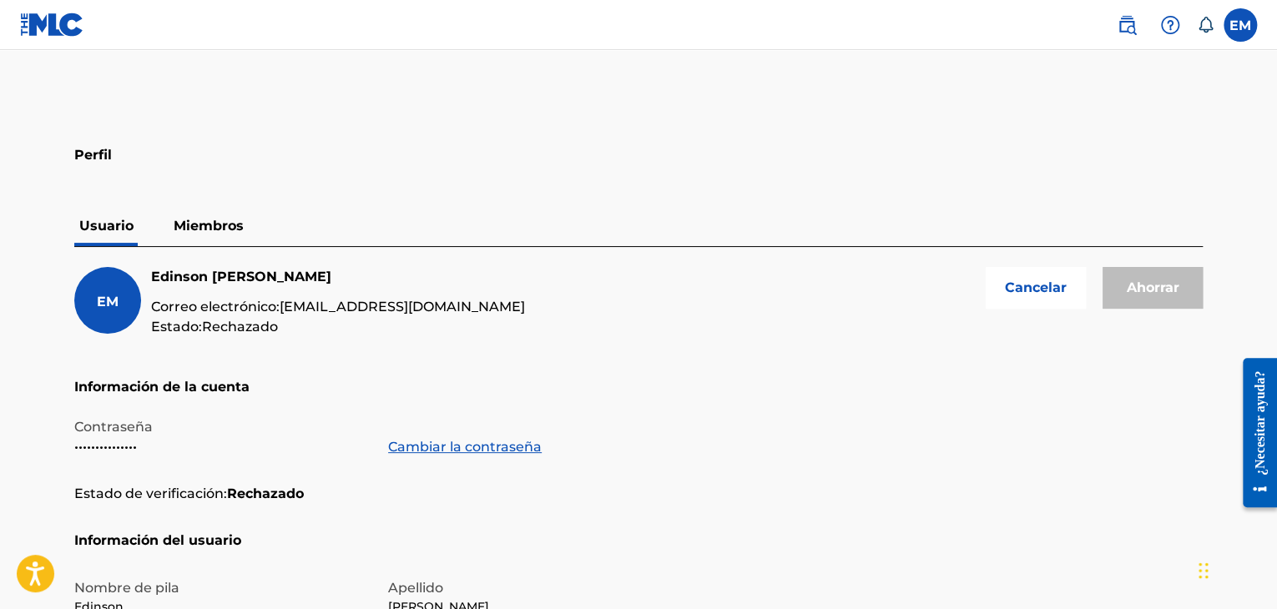
click at [1125, 281] on font "Ahorrar" at bounding box center [1152, 288] width 100 height 42
click at [1053, 283] on font "Cancelar" at bounding box center [1036, 288] width 62 height 16
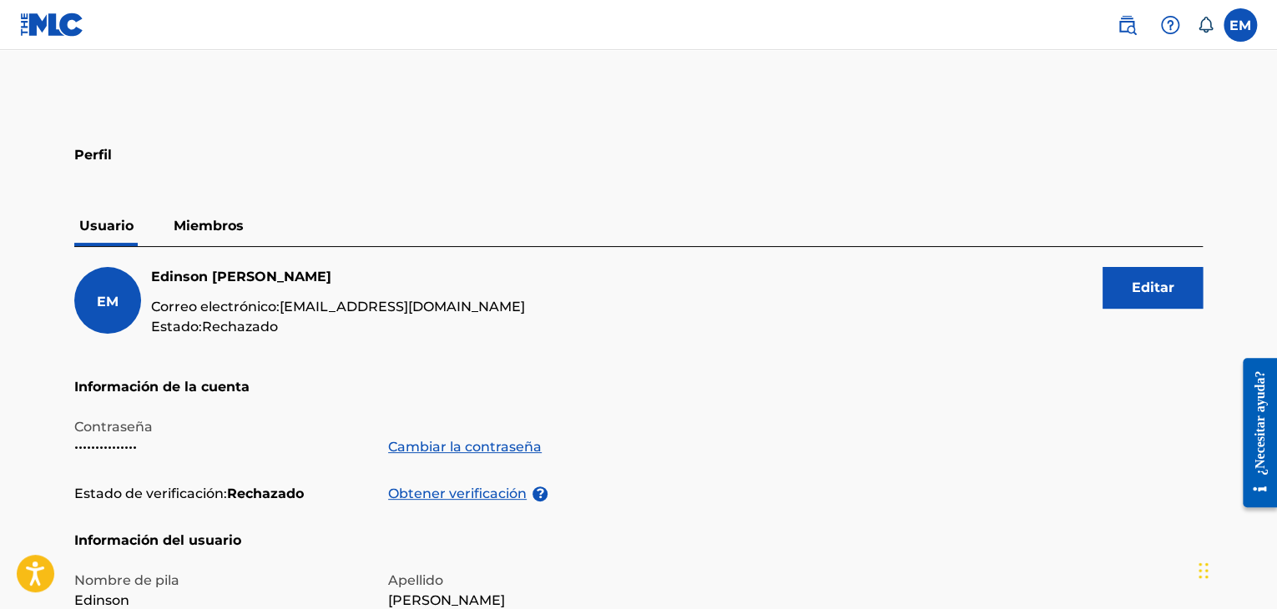
click at [222, 228] on font "Miembros" at bounding box center [209, 226] width 70 height 16
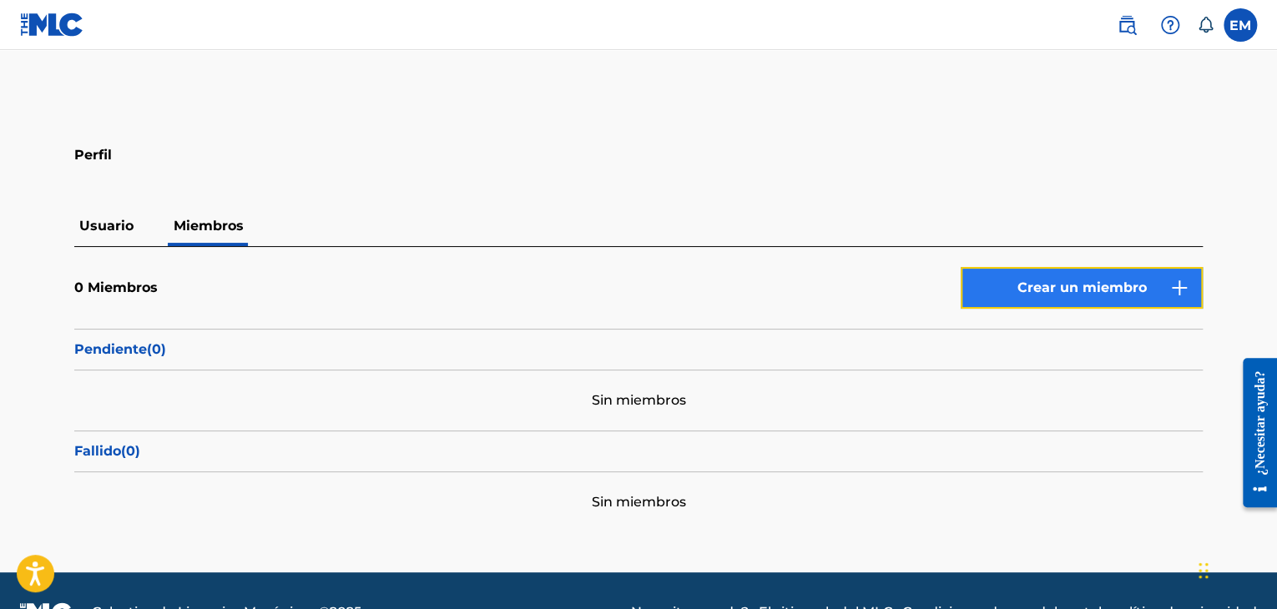
click at [1105, 285] on font "Crear un miembro" at bounding box center [1081, 288] width 129 height 16
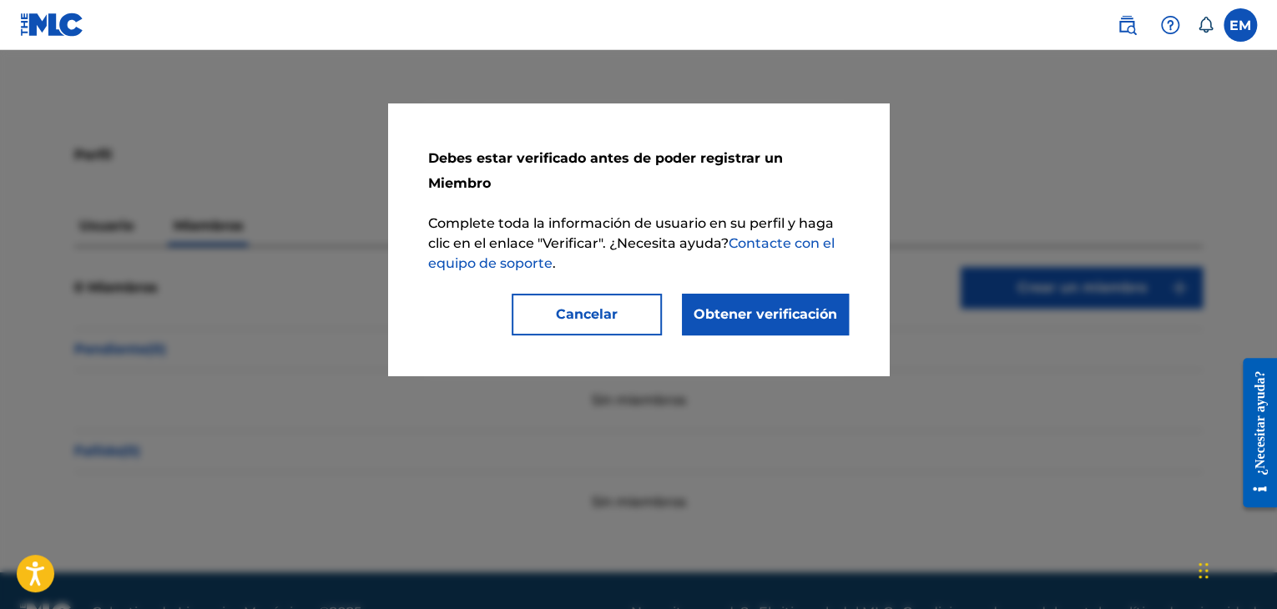
click at [787, 235] on font "Contacte con el equipo de soporte" at bounding box center [631, 253] width 406 height 36
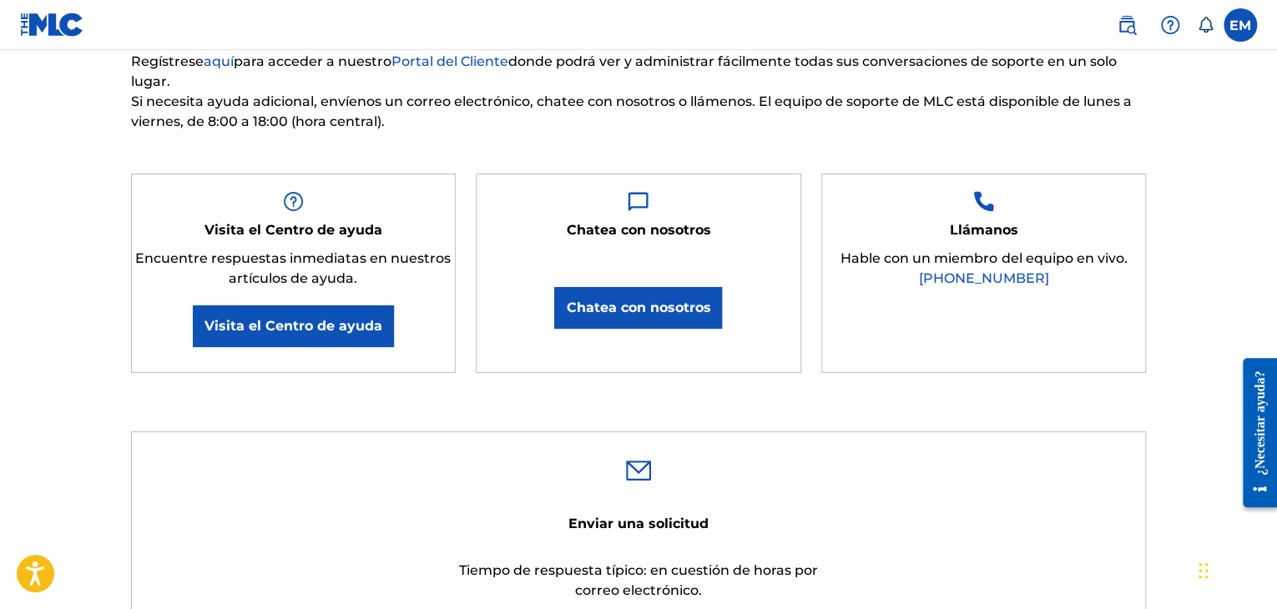
scroll to position [240, 0]
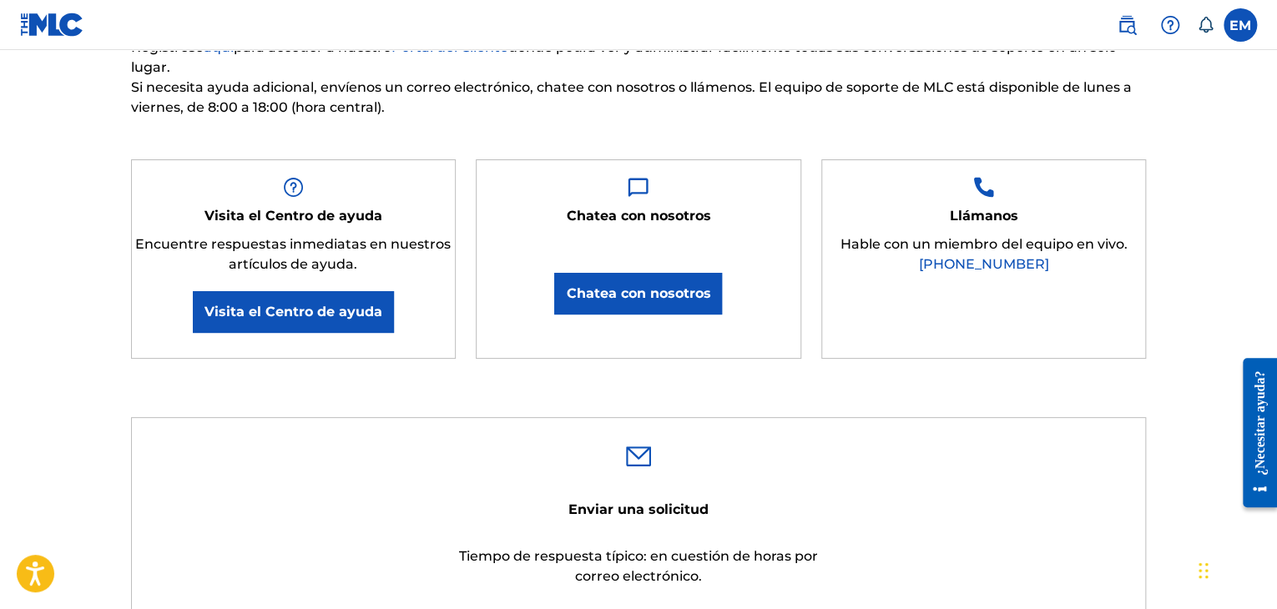
click at [638, 448] on img at bounding box center [638, 457] width 25 height 20
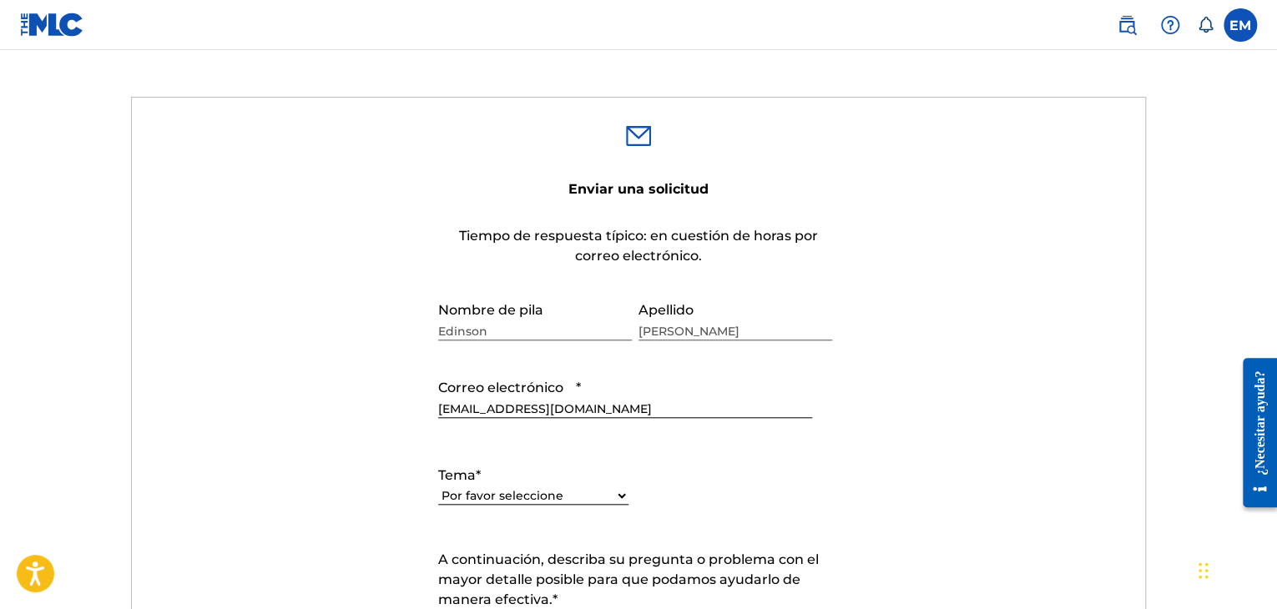
scroll to position [568, 0]
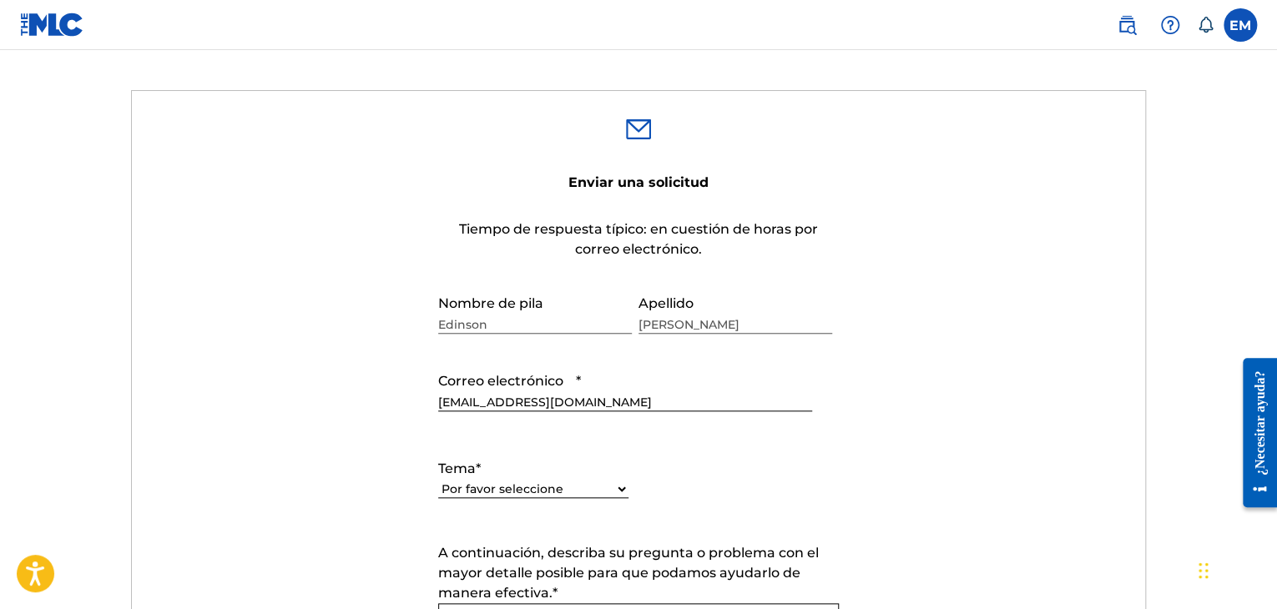
click at [590, 496] on select "Por favor seleccione Necesito ayuda con mi cuenta Necesito ayuda para gestionar…" at bounding box center [533, 490] width 190 height 18
select select "I need help with my account"
click at [438, 481] on select "Por favor seleccione Necesito ayuda con mi cuenta Necesito ayuda para gestionar…" at bounding box center [533, 490] width 190 height 18
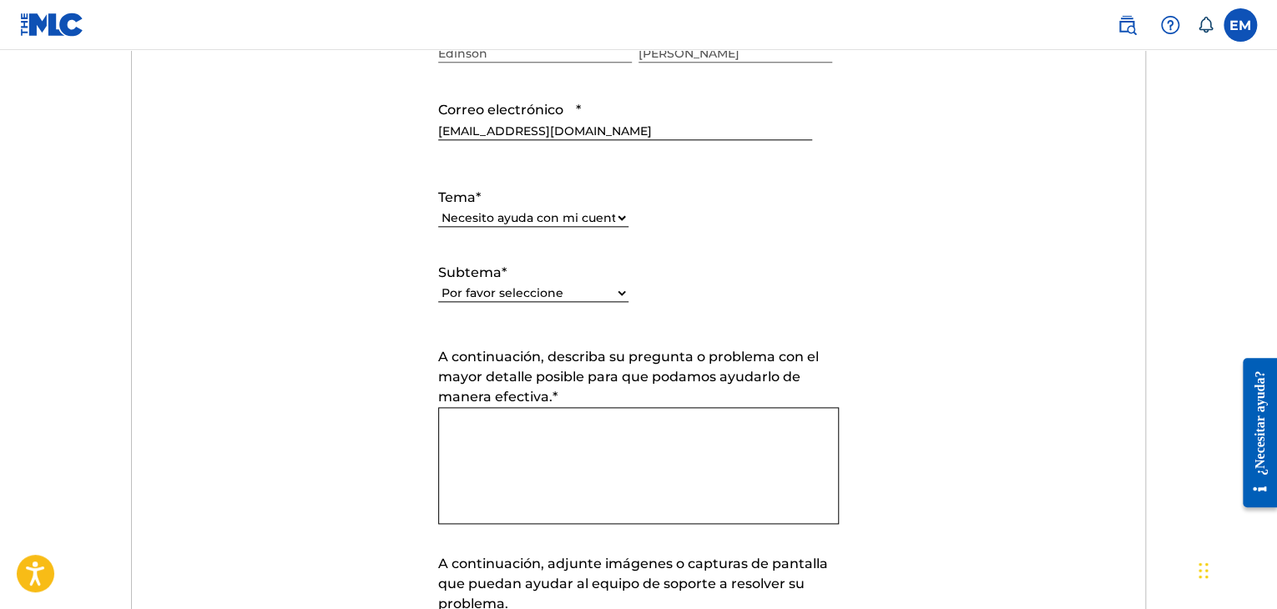
scroll to position [859, 0]
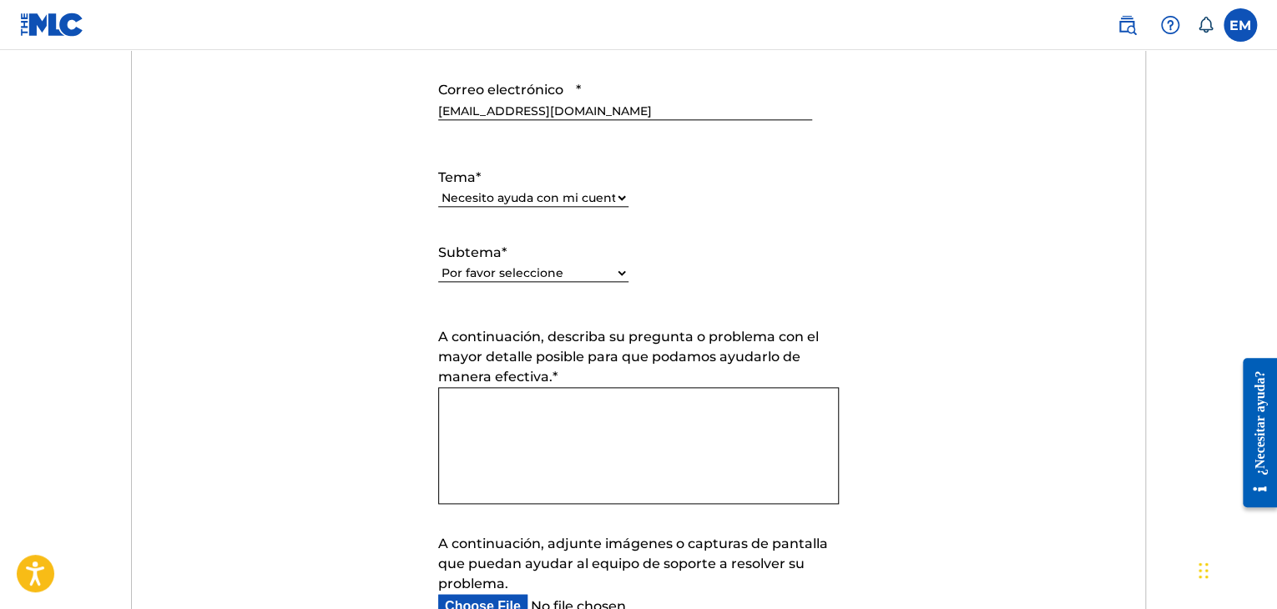
click at [613, 271] on select "Por favor seleccione Necesito ayuda con mi cuenta de usuario No puedo iniciar s…" at bounding box center [533, 274] width 190 height 18
select select "I was not verified as a user"
click at [438, 265] on select "Por favor seleccione Necesito ayuda con mi cuenta de usuario No puedo iniciar s…" at bounding box center [533, 274] width 190 height 18
click at [522, 412] on textarea "A continuación, describa su pregunta o problema con el mayor detalle posible pa…" at bounding box center [638, 445] width 401 height 117
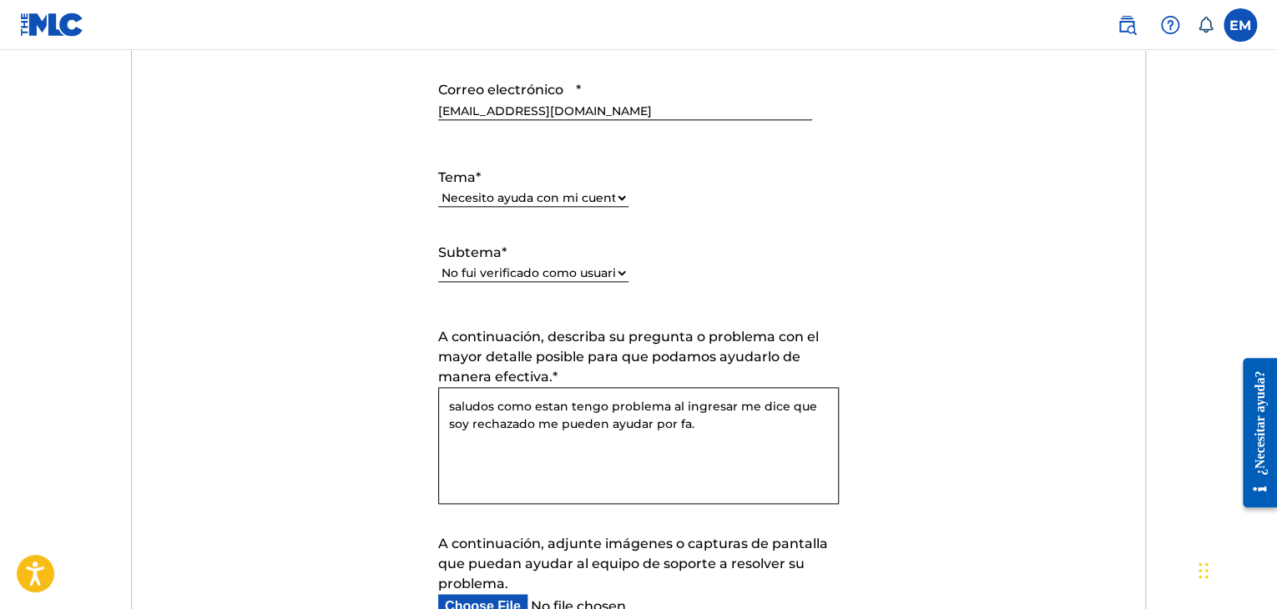
click at [454, 407] on textarea "saludos como estan tengo problema al ingresar me dice que soy rechazado me pued…" at bounding box center [638, 445] width 401 height 117
click at [454, 407] on textarea "como estan tengo problema al ingresar me dice que soy rechazado me pueden ayuda…" at bounding box center [638, 445] width 401 height 117
click at [481, 405] on textarea "Somo estan tengo problema al ingresar me dice que soy rechazado me pueden ayuda…" at bounding box center [638, 445] width 401 height 117
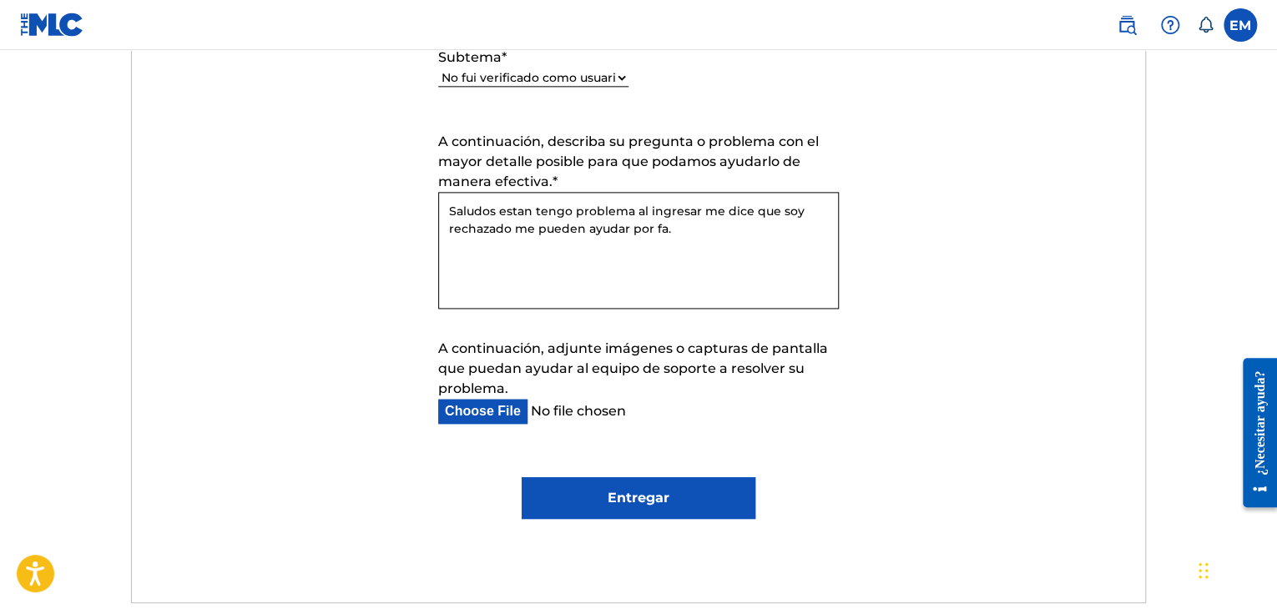
scroll to position [1067, 0]
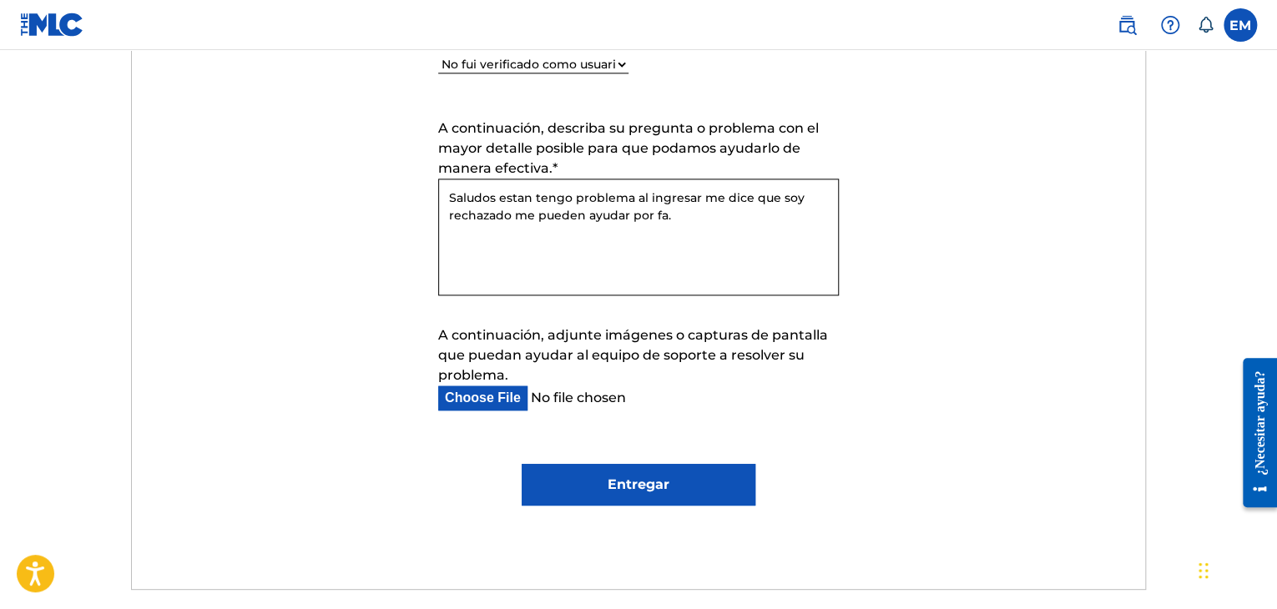
type textarea "Saludos estan tengo problema al ingresar me dice que soy rechazado me pueden ay…"
click at [1230, 28] on label at bounding box center [1240, 24] width 33 height 33
click at [1240, 25] on input "EM Edinson Martínez donkirap@gmail.com Notification Preferences Perfil Finaliza…" at bounding box center [1240, 25] width 0 height 0
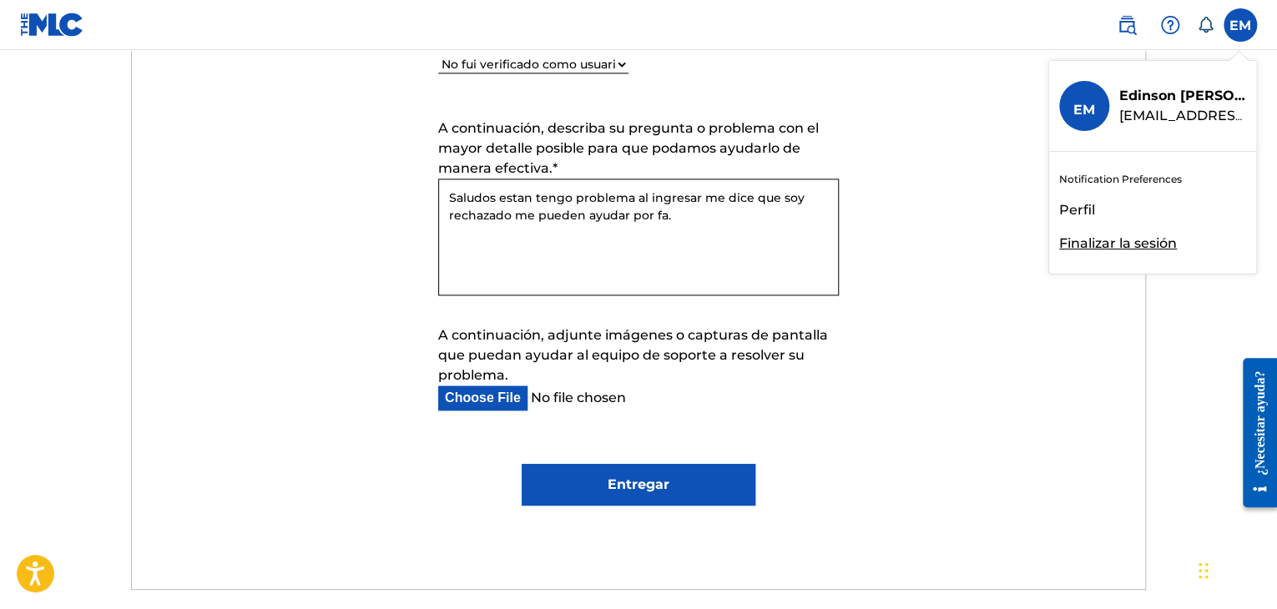
click at [1087, 212] on font "Perfil" at bounding box center [1077, 210] width 36 height 16
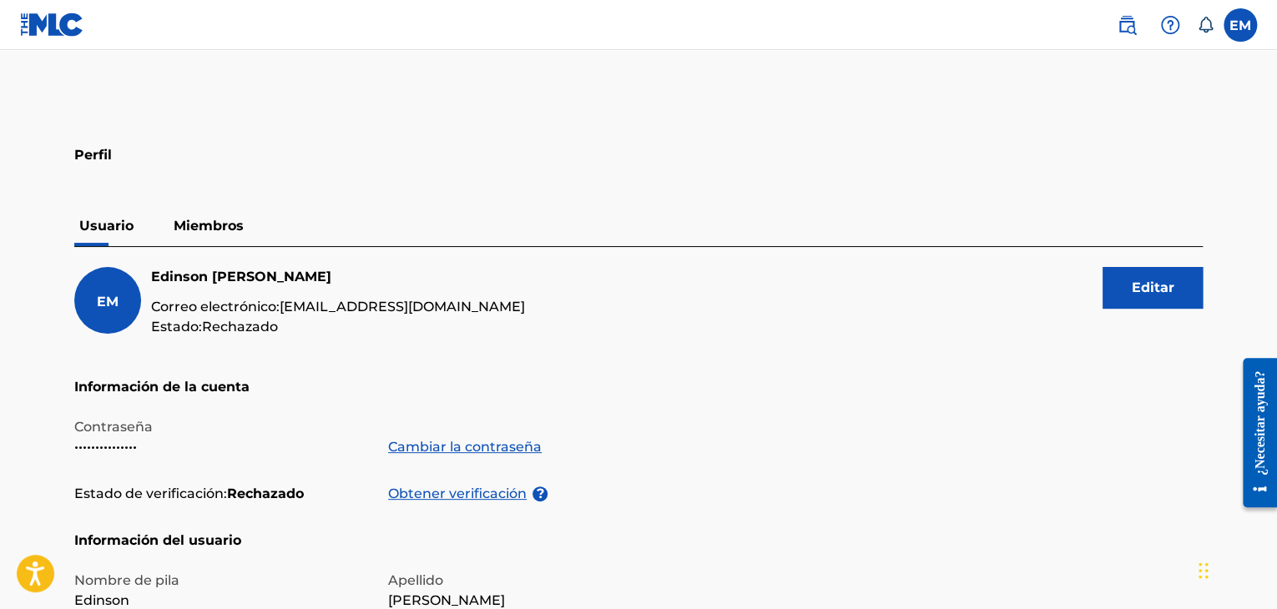
click at [227, 230] on font "Miembros" at bounding box center [209, 226] width 70 height 16
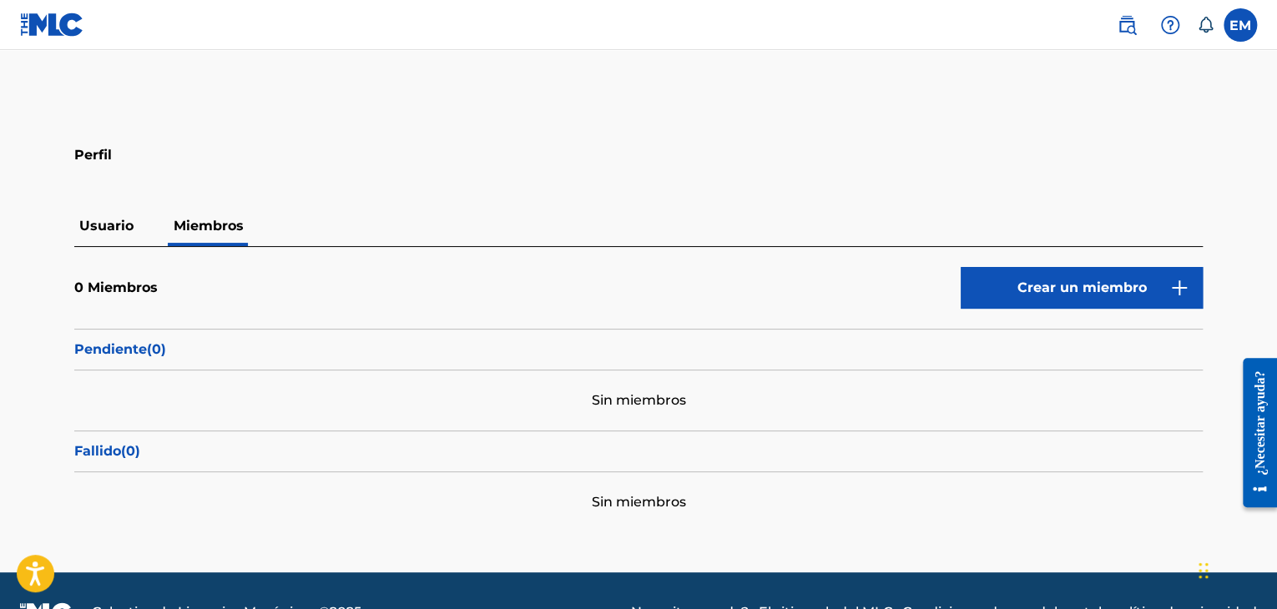
scroll to position [43, 0]
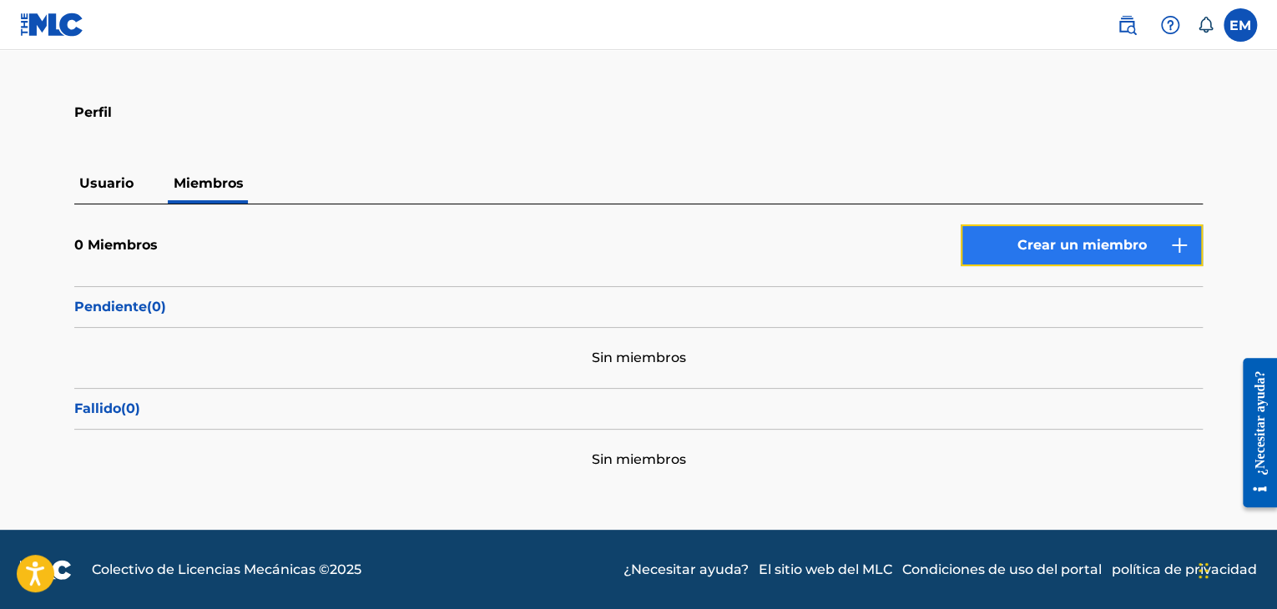
click at [1087, 241] on font "Crear un miembro" at bounding box center [1081, 245] width 129 height 16
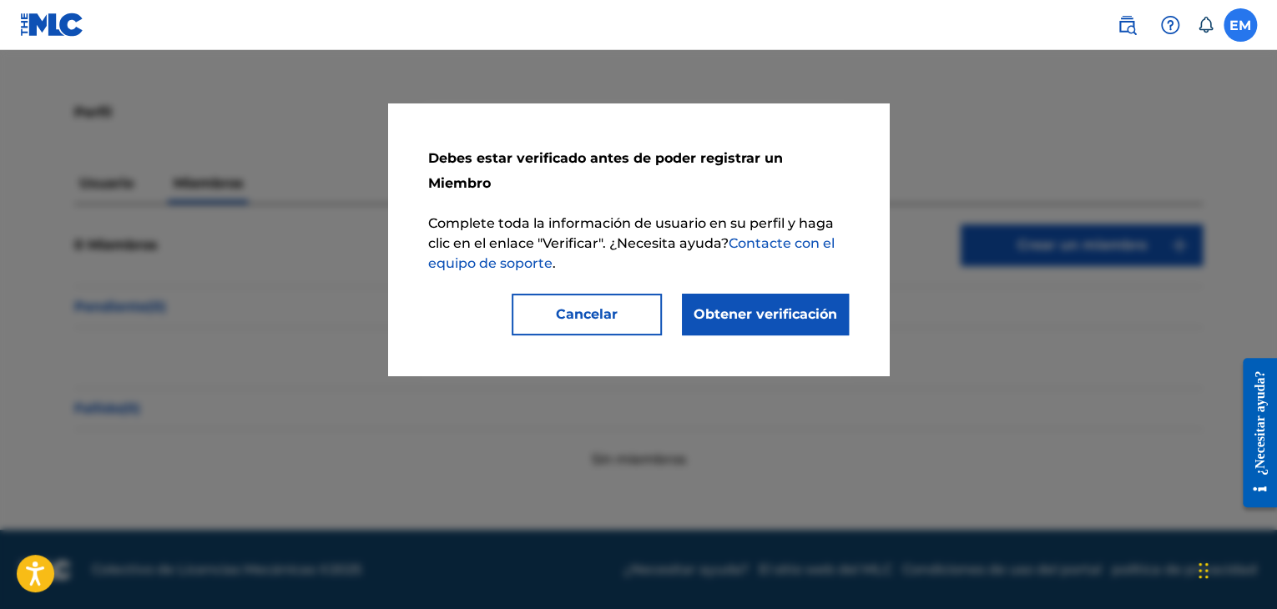
click at [1236, 19] on label at bounding box center [1240, 24] width 33 height 33
click at [1240, 25] on input "EM Edinson Martínez donkirap@gmail.com Notification Preferences Perfil Finaliza…" at bounding box center [1240, 25] width 0 height 0
click at [1086, 245] on div at bounding box center [638, 354] width 1277 height 609
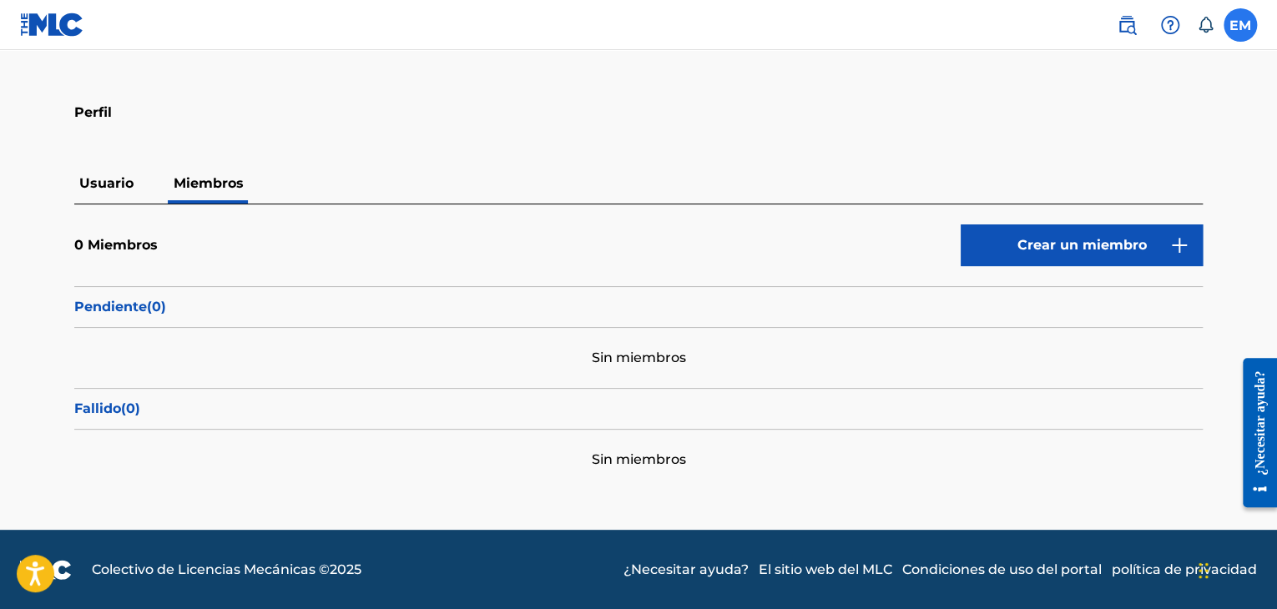
click at [1235, 33] on label at bounding box center [1240, 24] width 33 height 33
click at [1240, 25] on input "EM Edinson Martínez donkirap@gmail.com Notification Preferences Perfil Finaliza…" at bounding box center [1240, 25] width 0 height 0
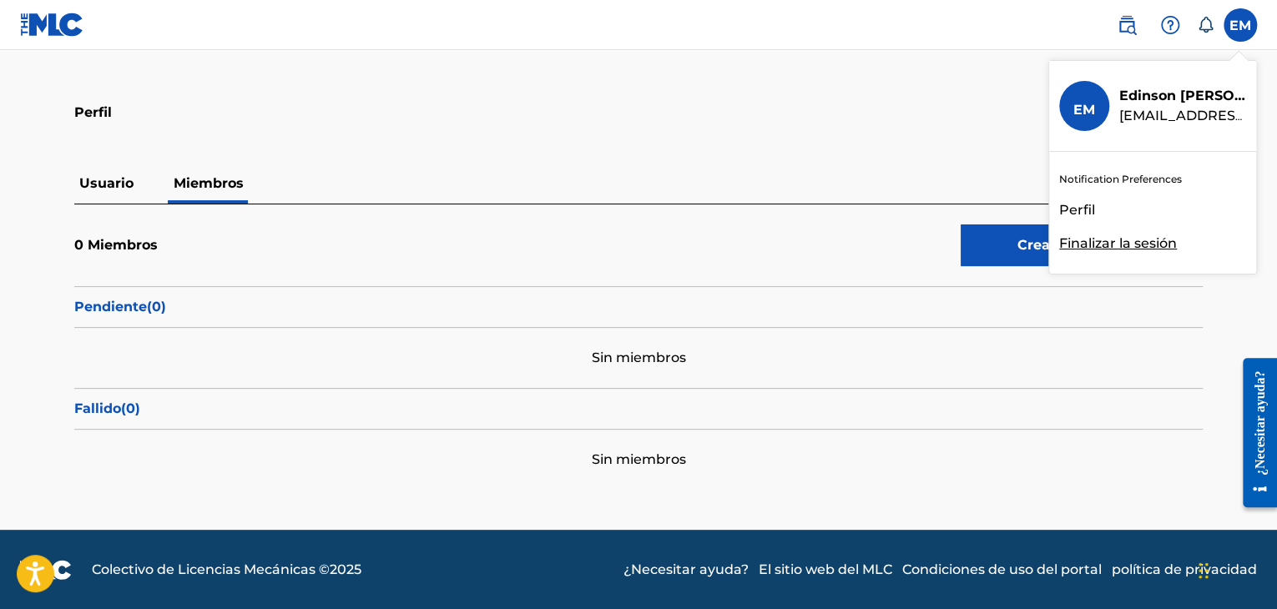
click at [1136, 243] on font "Finalizar la sesión" at bounding box center [1118, 243] width 118 height 16
click at [1240, 25] on input "EM Edinson Martínez donkirap@gmail.com Notification Preferences Perfil Finaliza…" at bounding box center [1240, 25] width 0 height 0
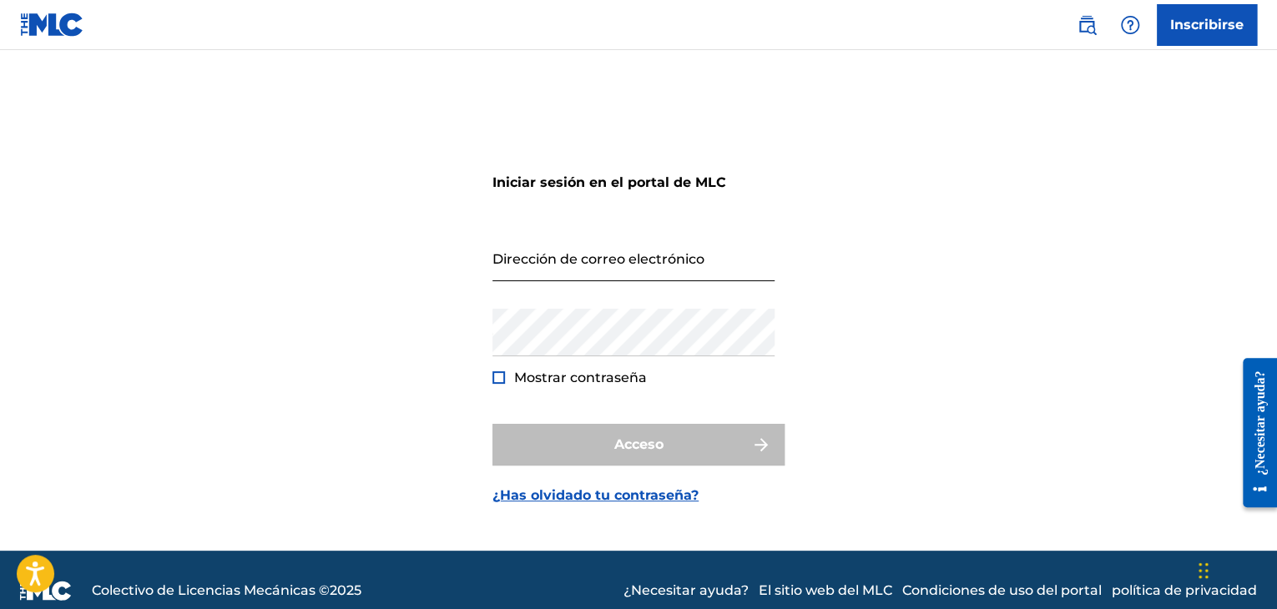
click at [619, 265] on input "Dirección de correo electrónico" at bounding box center [633, 258] width 282 height 48
type input "[EMAIL_ADDRESS][DOMAIN_NAME]"
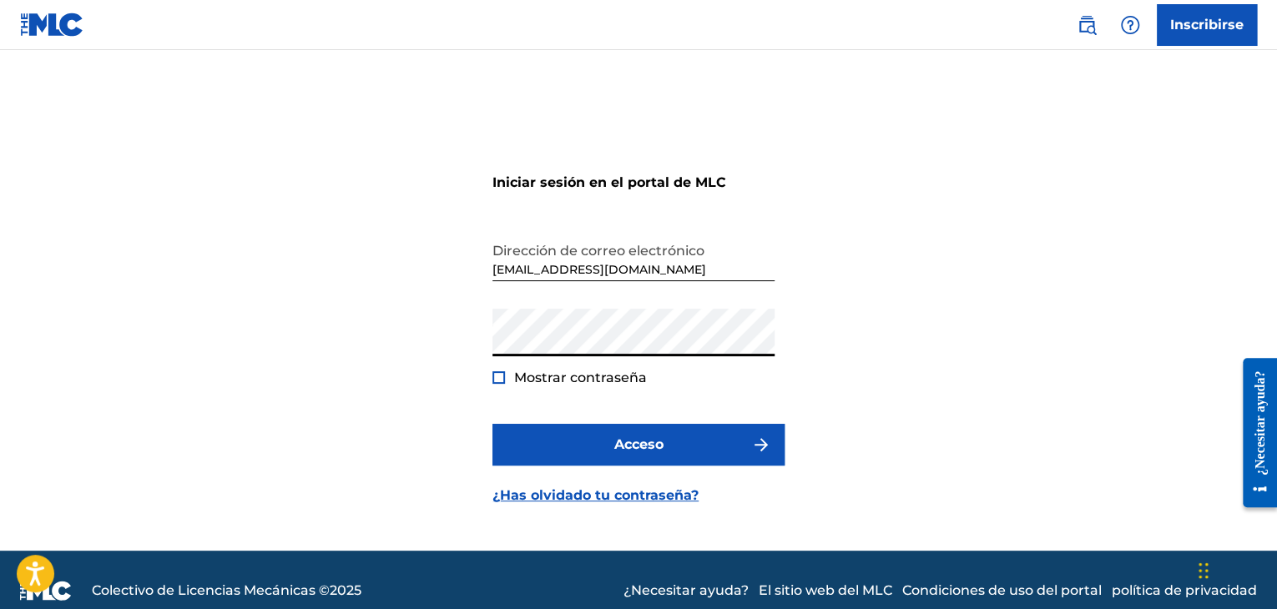
click at [502, 377] on div at bounding box center [498, 377] width 13 height 13
click at [502, 377] on img at bounding box center [498, 377] width 9 height 9
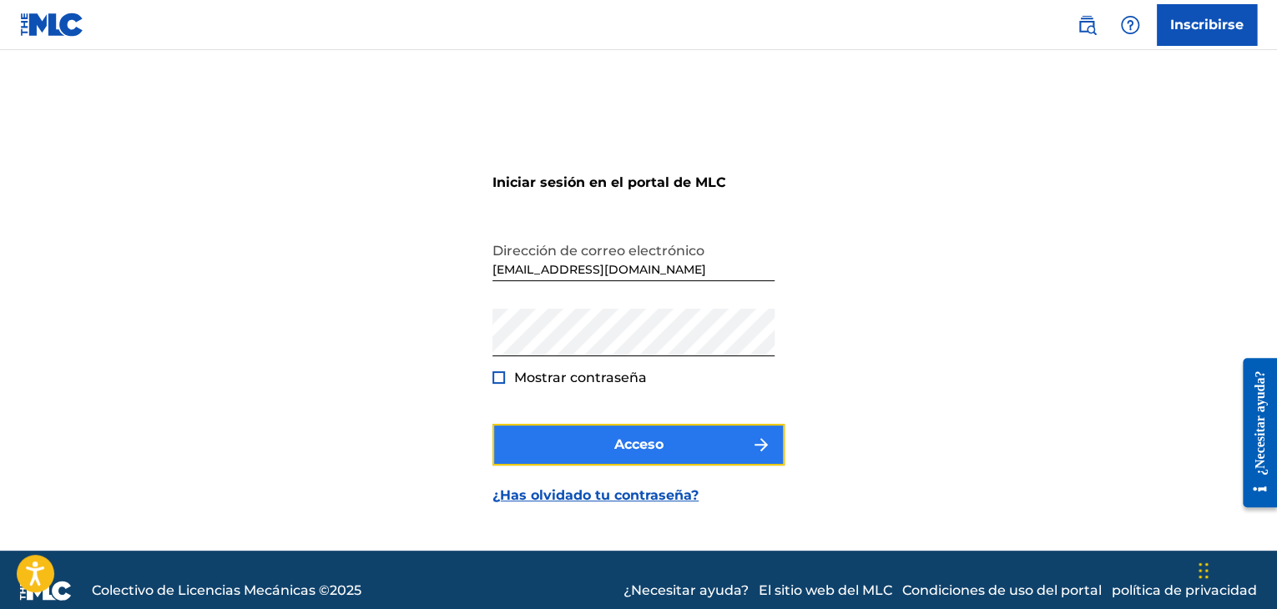
click at [630, 453] on font "Acceso" at bounding box center [638, 445] width 49 height 20
click at [652, 450] on font "Acceso" at bounding box center [638, 444] width 49 height 16
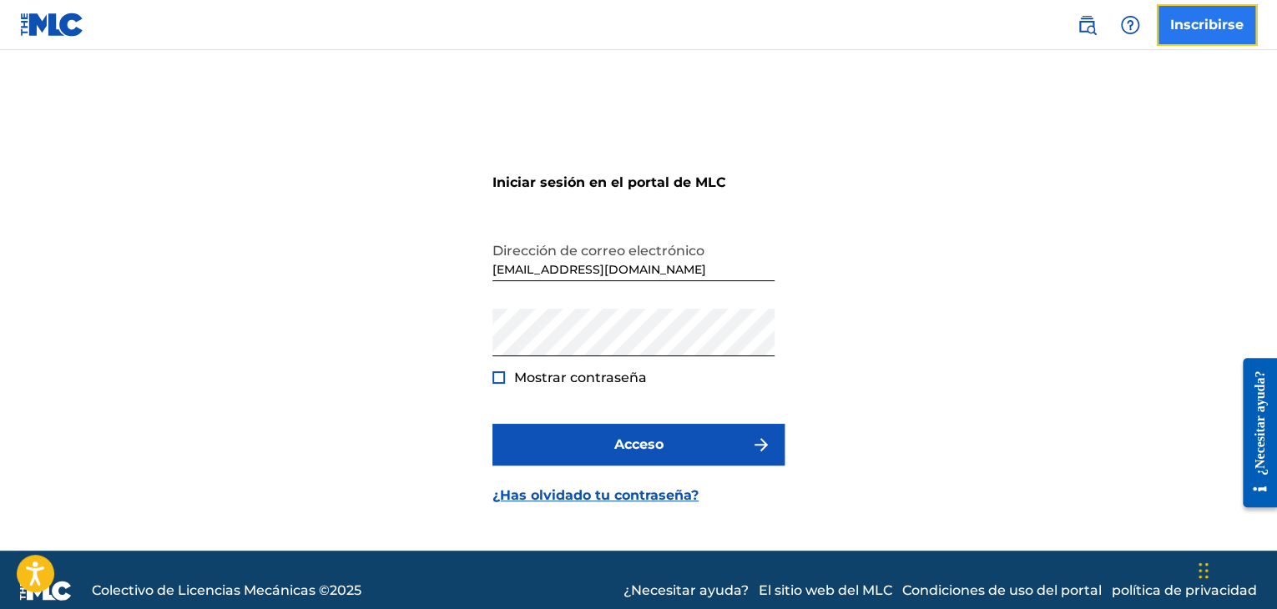
click at [1223, 17] on font "Inscribirse" at bounding box center [1206, 25] width 73 height 16
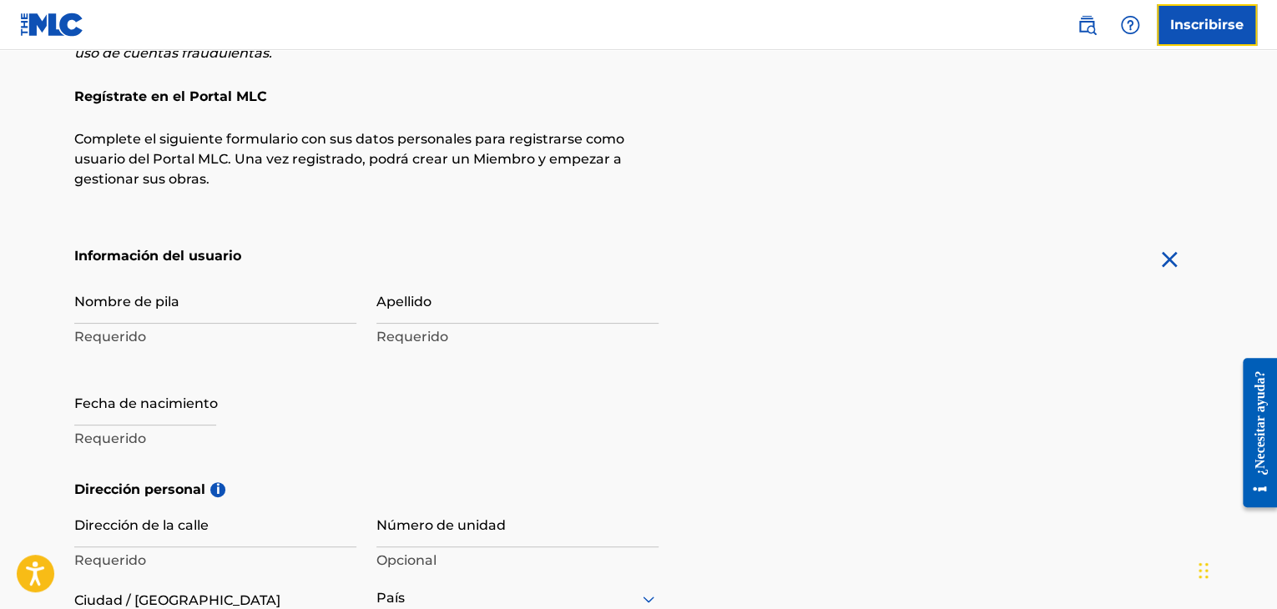
scroll to position [190, 0]
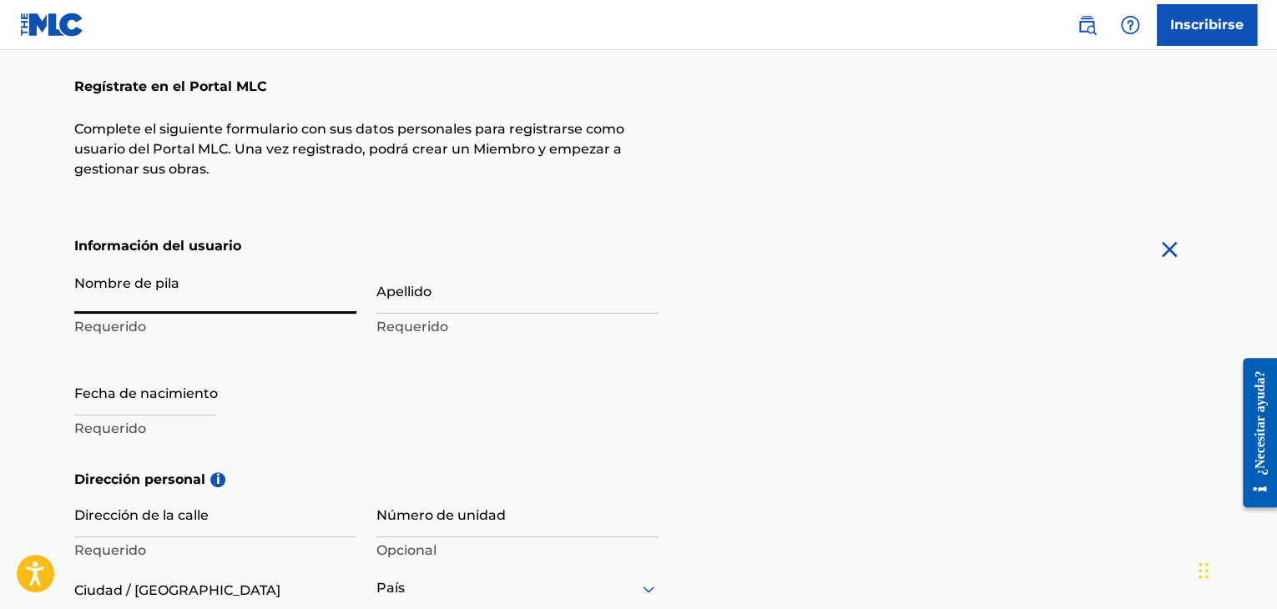
click at [212, 300] on input "Nombre de pila" at bounding box center [215, 290] width 282 height 48
type input "e"
type input "Sign up"
type input "Edinson"
type input "[PERSON_NAME]"
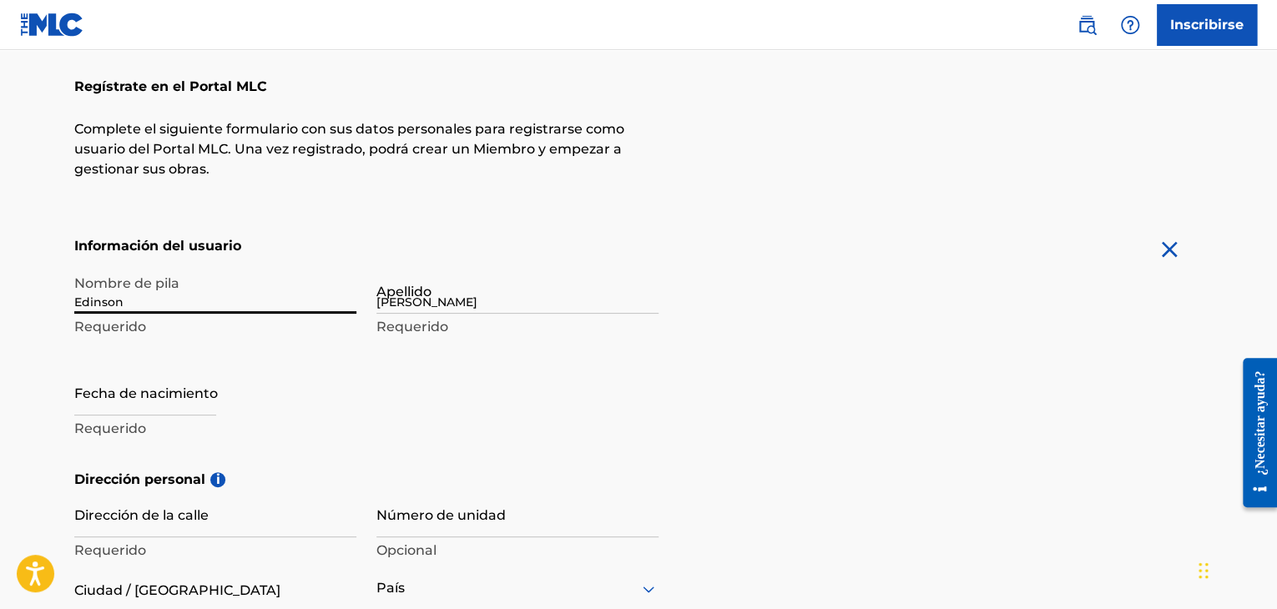
type input "carrera 46 #50-13"
type input "medellin la oriental"
type input "[GEOGRAPHIC_DATA]"
type input "050011"
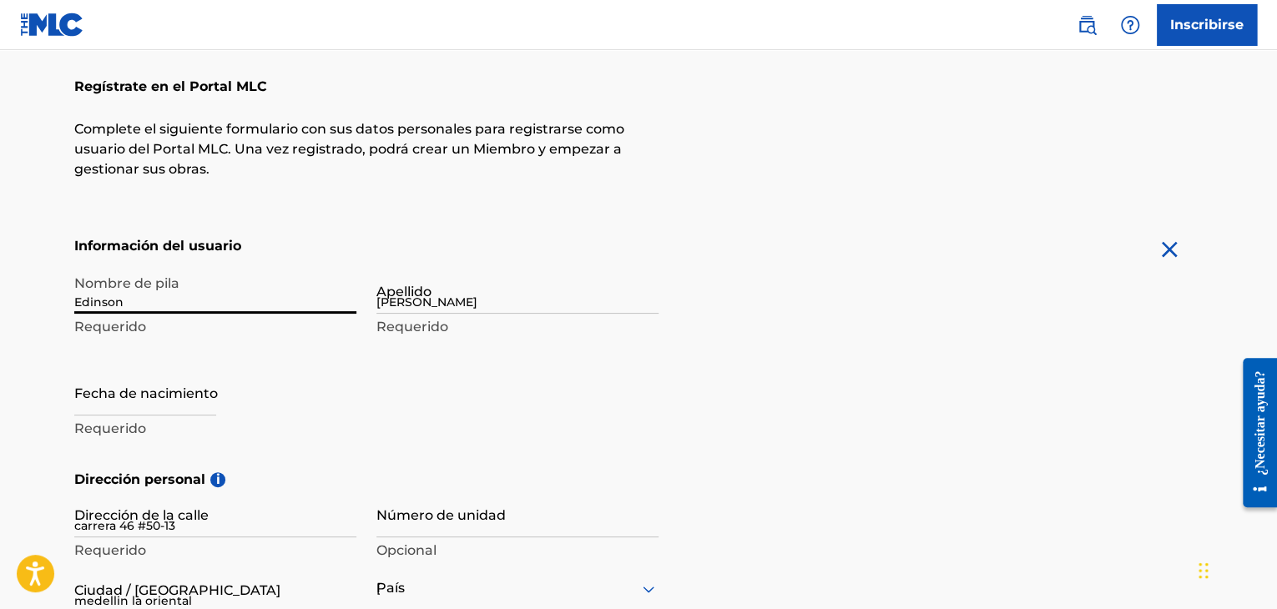
type input "314"
type input "5653686"
type input "[EMAIL_ADDRESS][DOMAIN_NAME]"
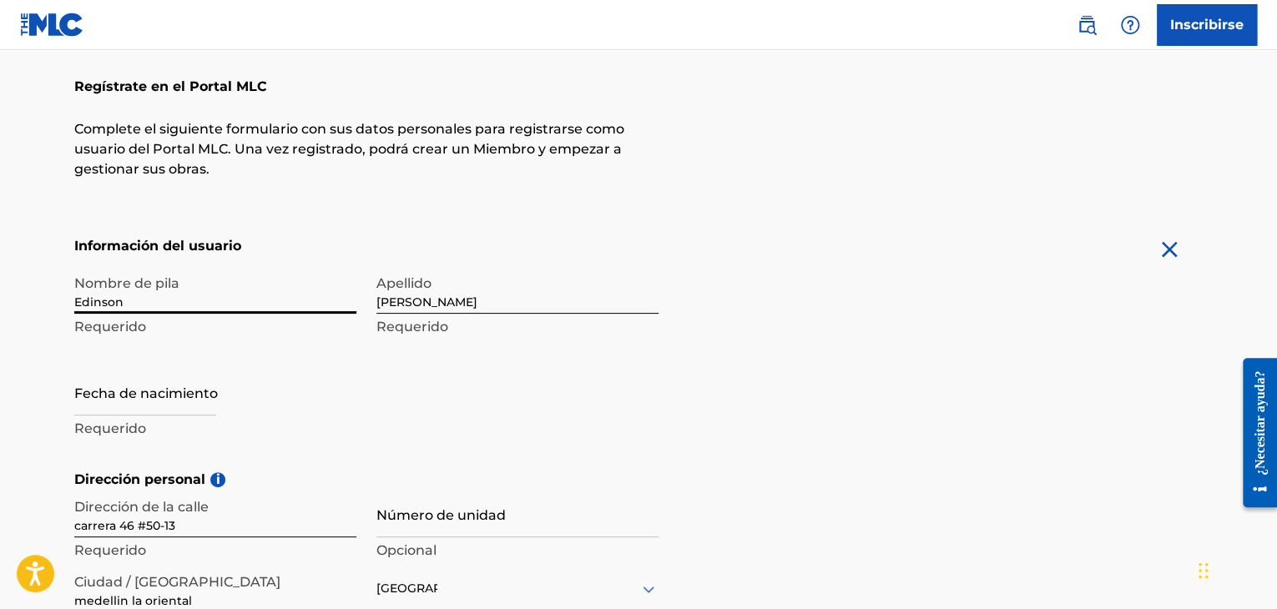
scroll to position [231, 0]
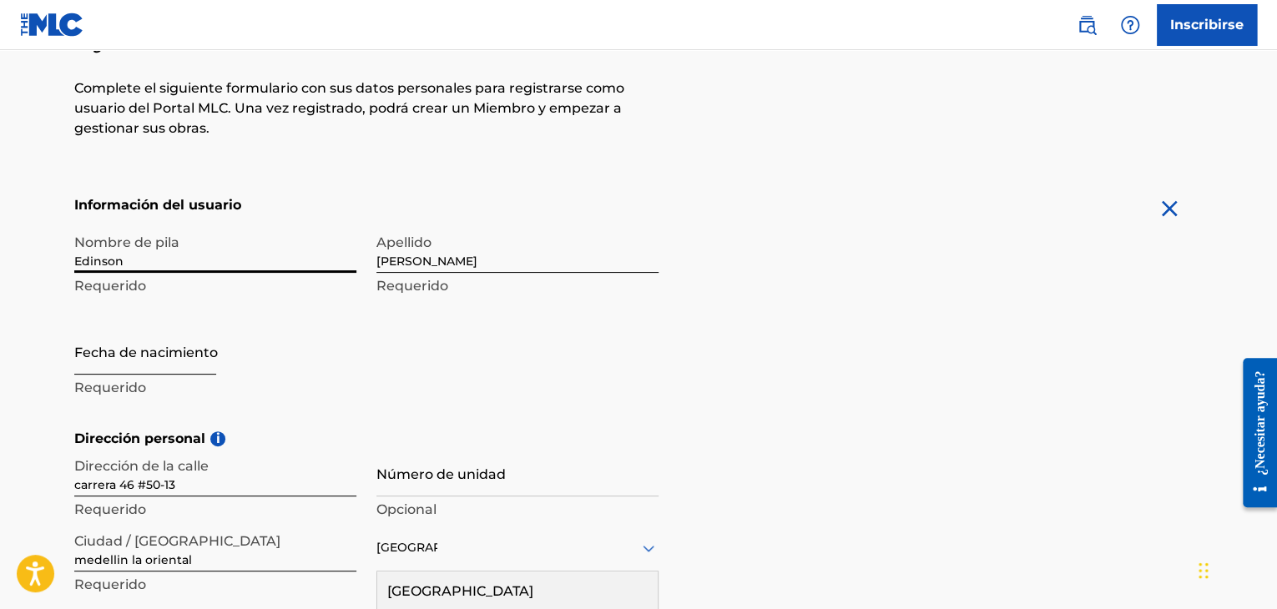
select select "8"
select select "2025"
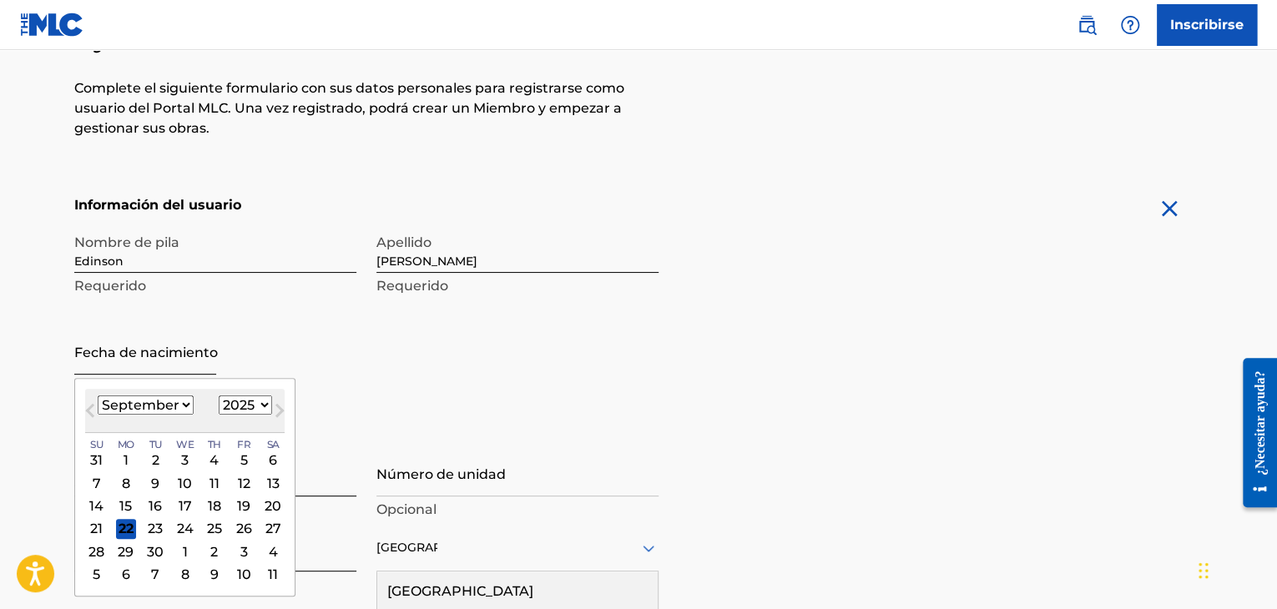
click at [123, 371] on input "text" at bounding box center [145, 351] width 142 height 48
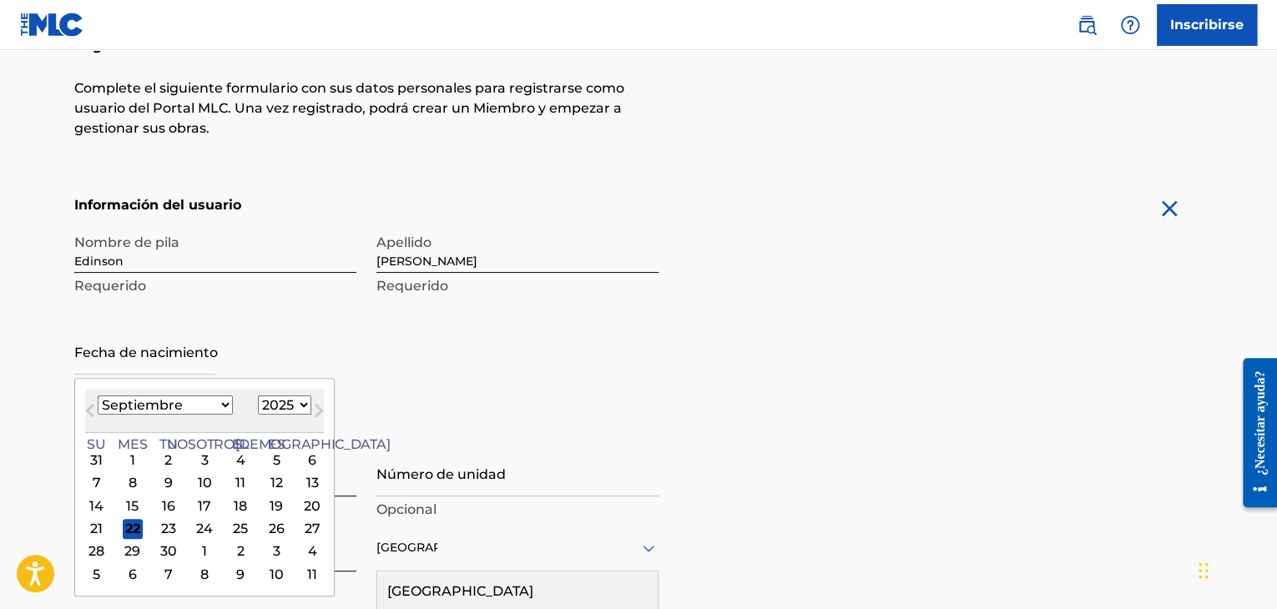
click at [183, 404] on select "Enero Febrero Marzo Abril Puede Junio [PERSON_NAME] Septiembre Octubre Noviembr…" at bounding box center [165, 405] width 135 height 19
select select "10"
click at [98, 396] on select "Enero Febrero Marzo Abril Puede Junio [PERSON_NAME] Septiembre Octubre Noviembr…" at bounding box center [165, 405] width 135 height 19
click at [265, 402] on select "1899 1900 1901 1902 1903 1904 1905 1906 1907 1908 1909 1910 1911 1912 1913 1914…" at bounding box center [284, 405] width 53 height 19
select select "1986"
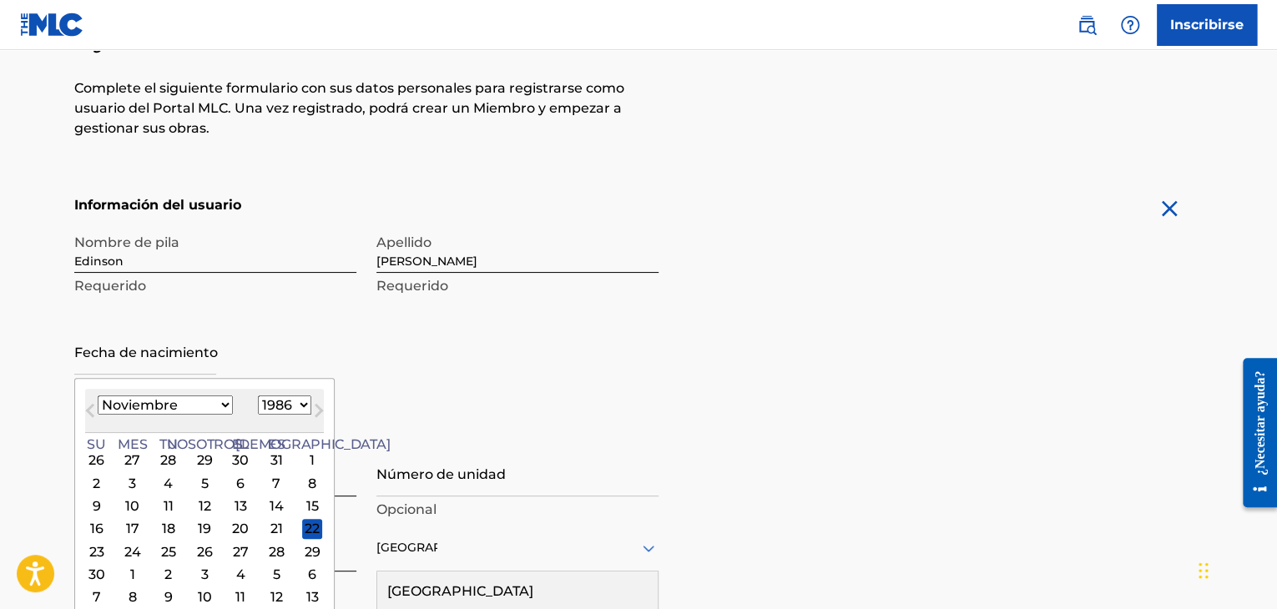
click at [258, 396] on select "1899 1900 1901 1902 1903 1904 1905 1906 1907 1908 1909 1910 1911 1912 1913 1914…" at bounding box center [284, 405] width 53 height 19
click at [159, 502] on div "11" at bounding box center [169, 507] width 20 height 20
type input "[DATE]"
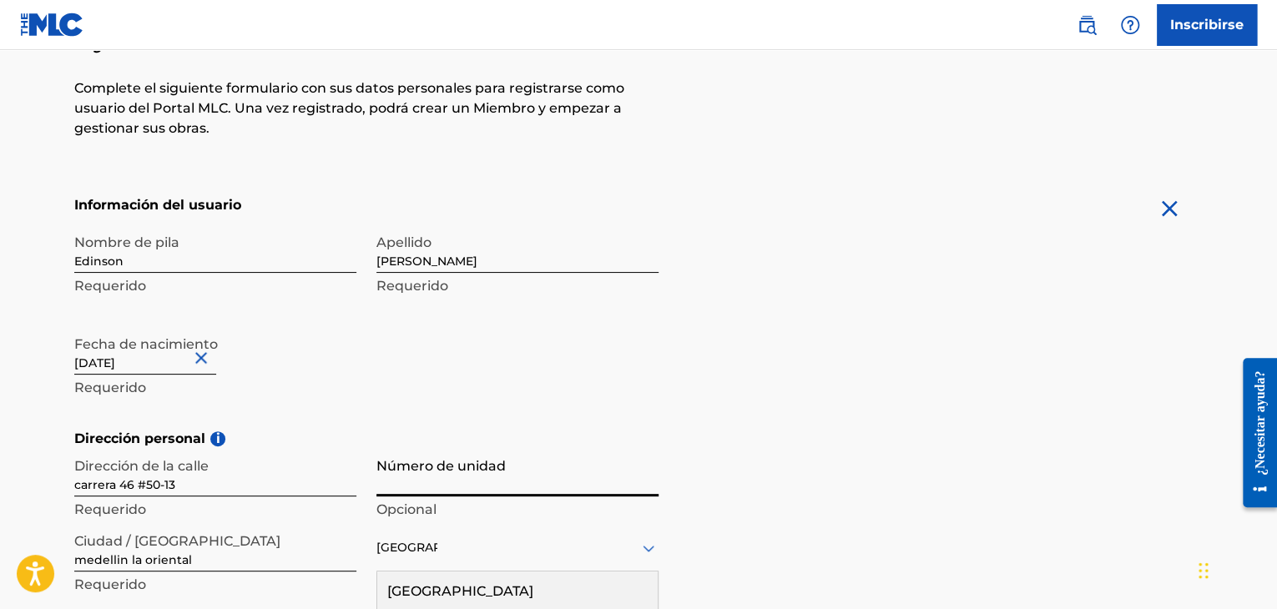
click at [449, 486] on input "Número de unidad" at bounding box center [517, 473] width 282 height 48
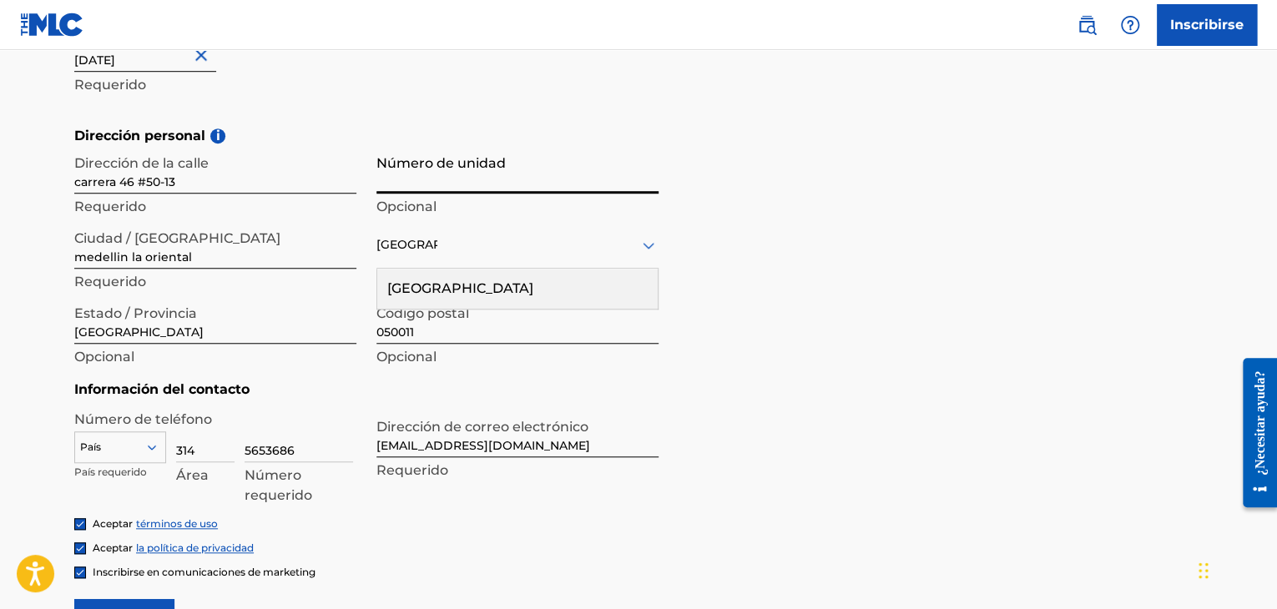
scroll to position [632, 0]
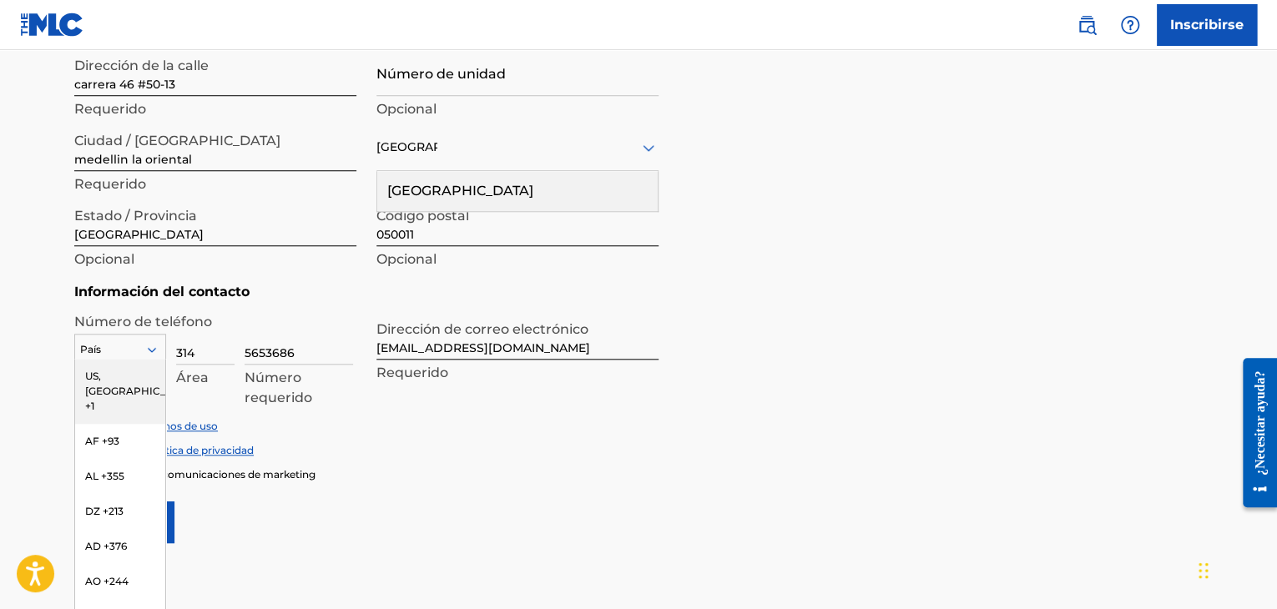
click at [154, 359] on div "216 results available. Use Up and Down to choose options, press Enter to select…" at bounding box center [120, 346] width 92 height 25
type input "co"
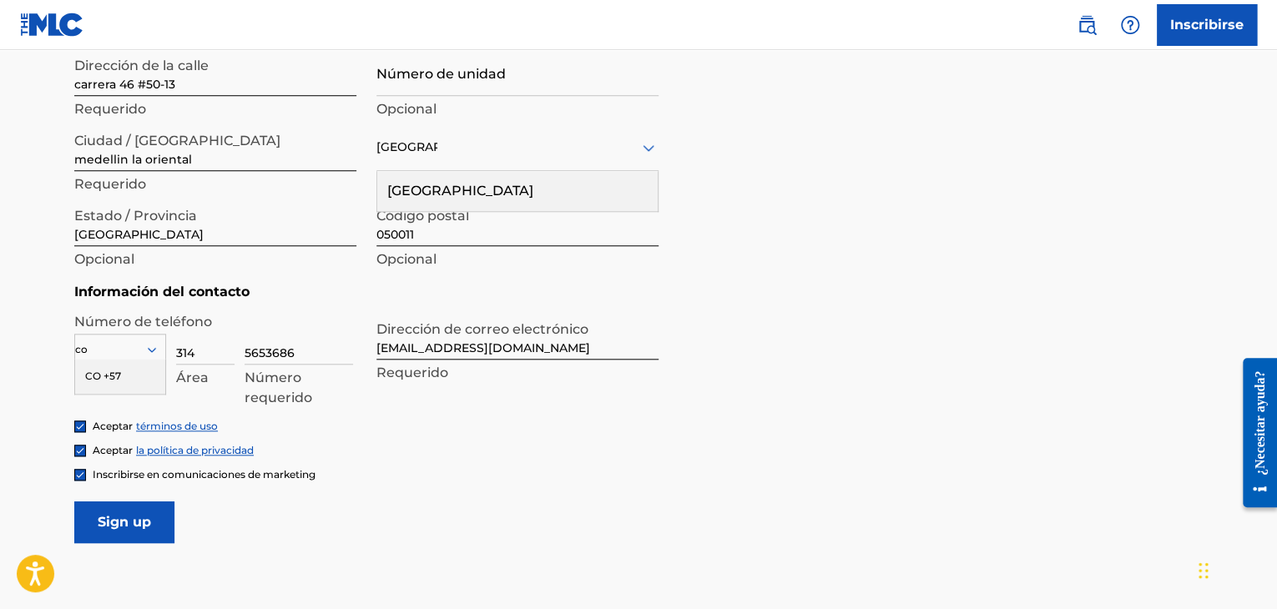
click at [110, 379] on font "CO +57" at bounding box center [103, 376] width 36 height 13
click at [122, 522] on input "Sign up" at bounding box center [124, 523] width 100 height 42
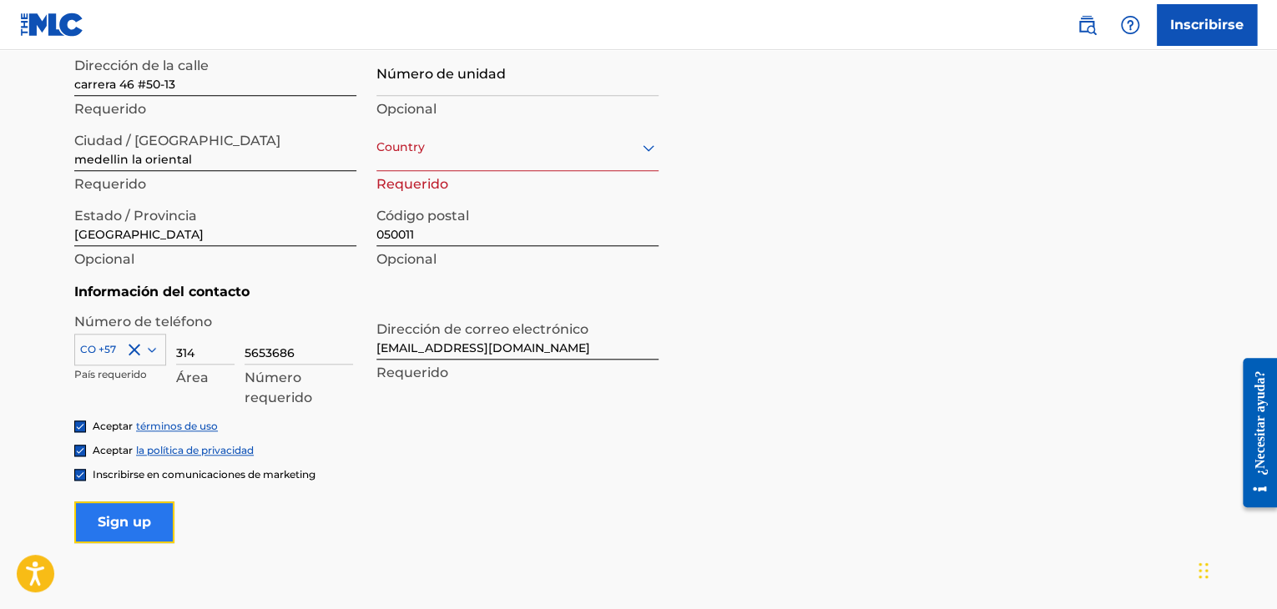
click at [122, 522] on input "Sign up" at bounding box center [124, 523] width 100 height 42
click at [411, 158] on div "País" at bounding box center [517, 148] width 282 height 48
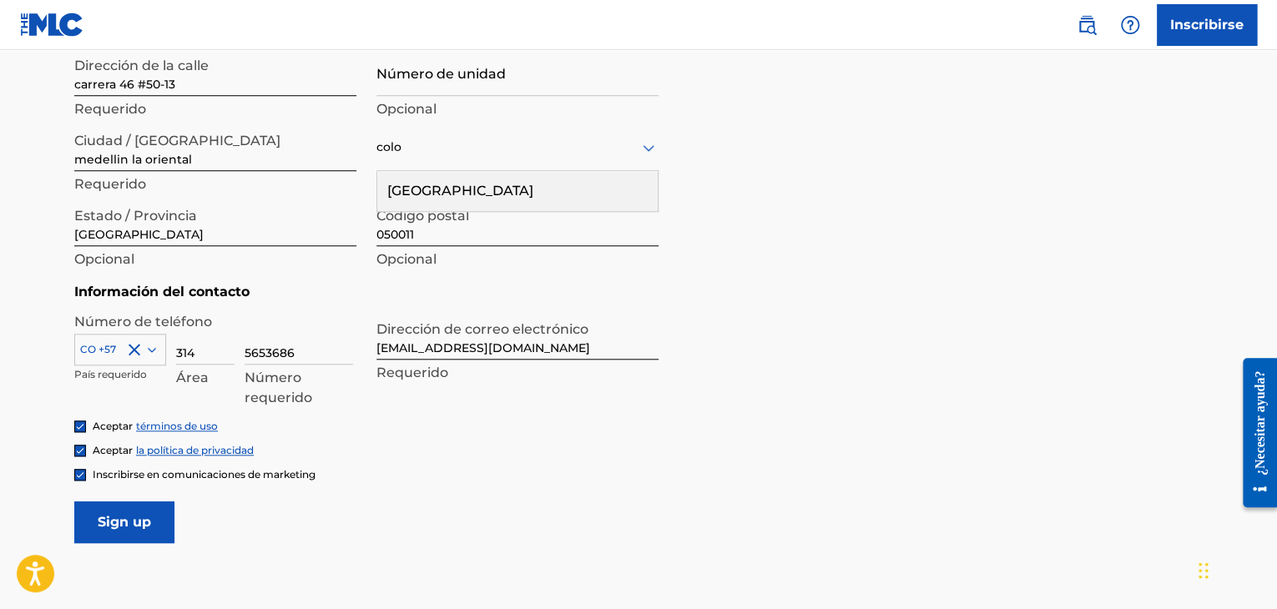
type input "[GEOGRAPHIC_DATA]"
click at [419, 198] on font "[GEOGRAPHIC_DATA]" at bounding box center [460, 191] width 146 height 16
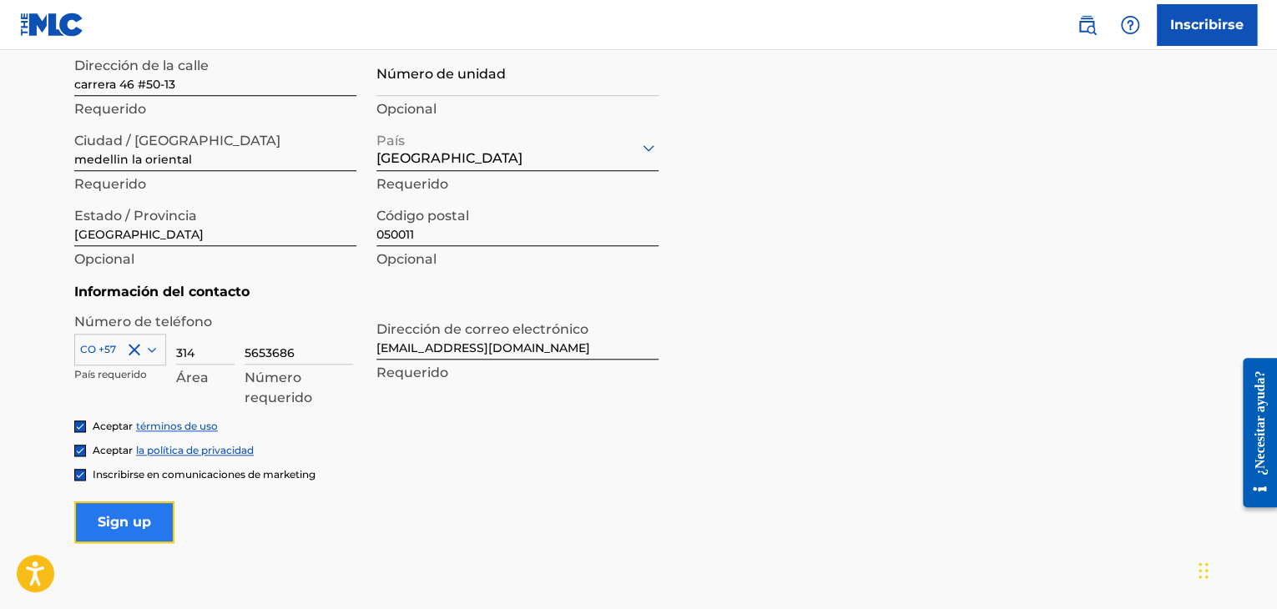
click at [136, 517] on input "Sign up" at bounding box center [124, 523] width 100 height 42
click at [503, 348] on input "[EMAIL_ADDRESS][DOMAIN_NAME]" at bounding box center [517, 336] width 282 height 48
click at [137, 509] on input "Sign up" at bounding box center [124, 523] width 100 height 42
